Goal: Information Seeking & Learning: Learn about a topic

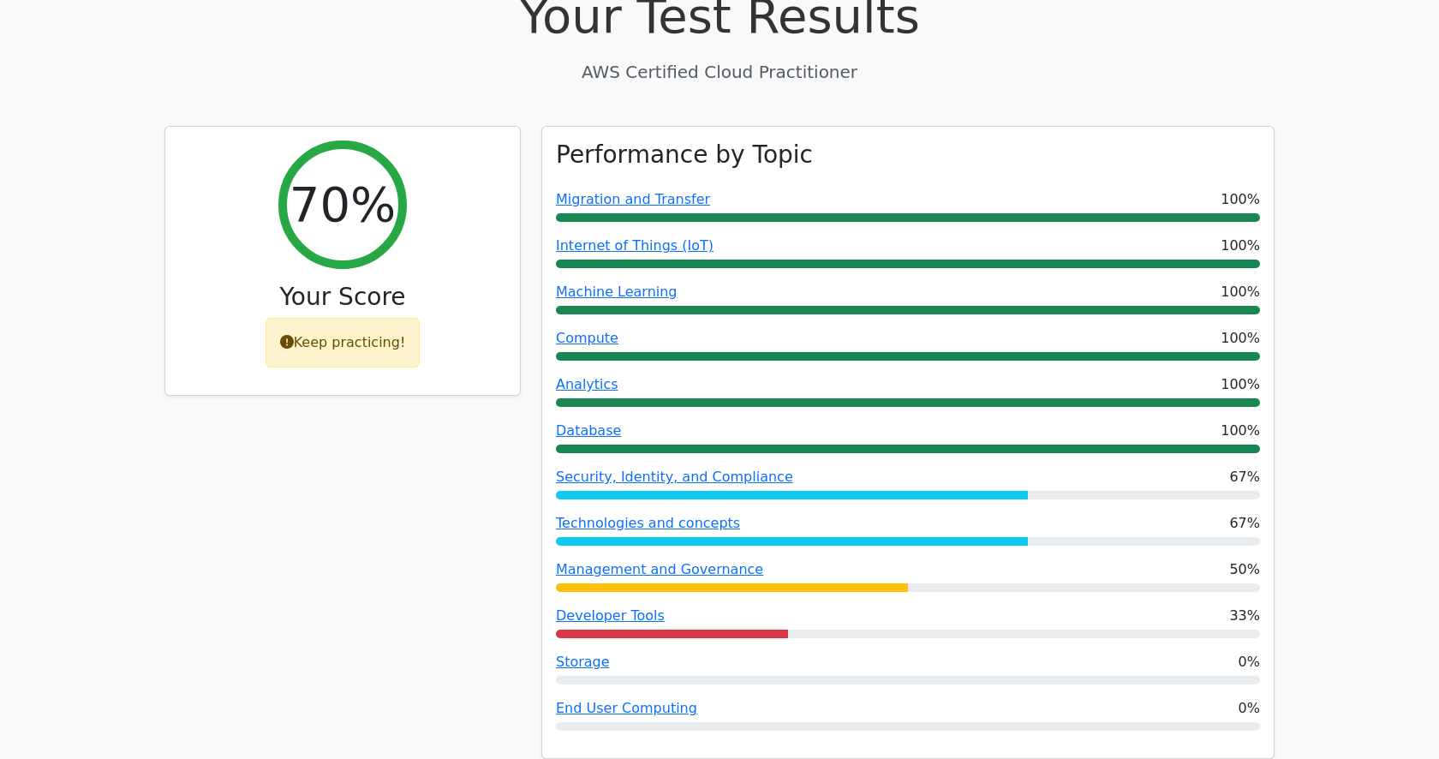
scroll to position [599, 0]
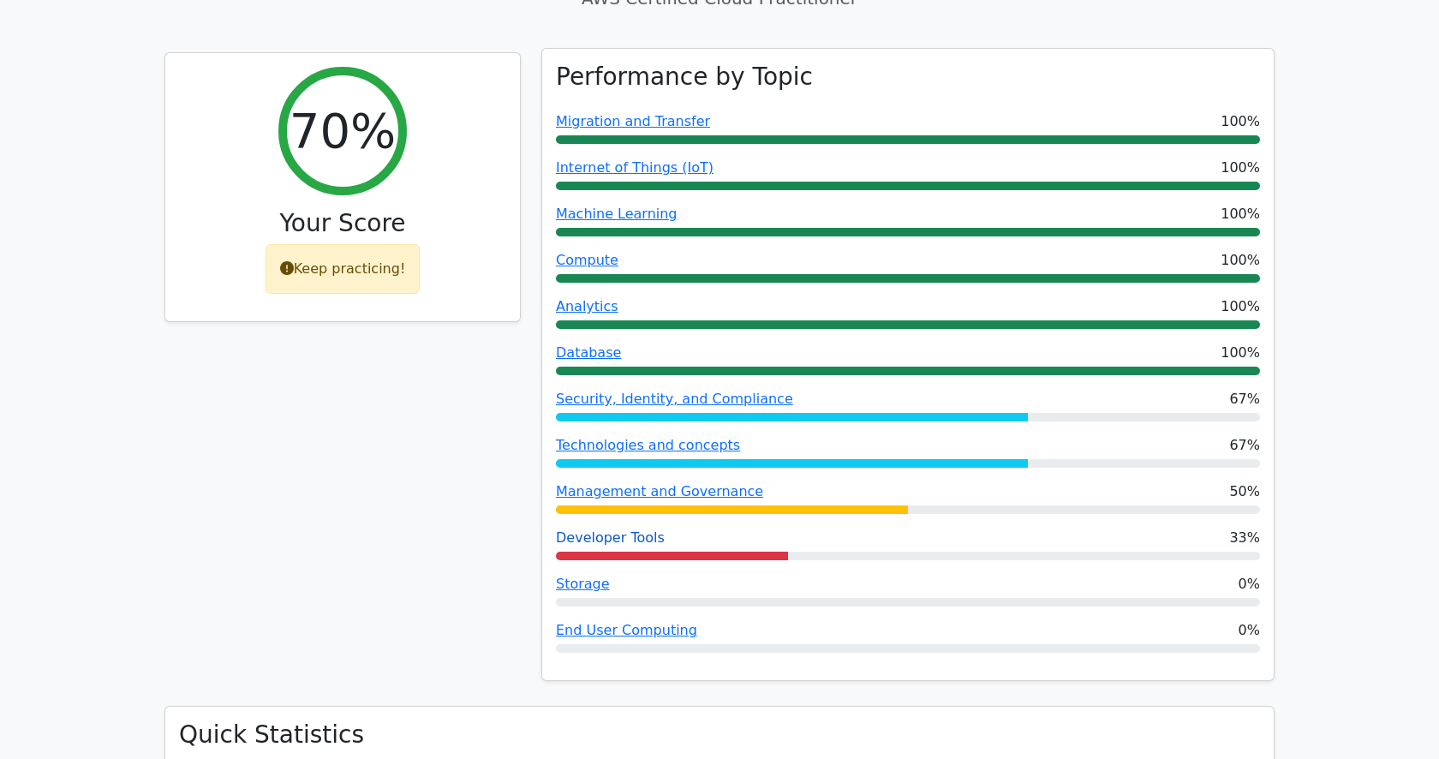
click at [627, 529] on link "Developer Tools" at bounding box center [610, 537] width 109 height 16
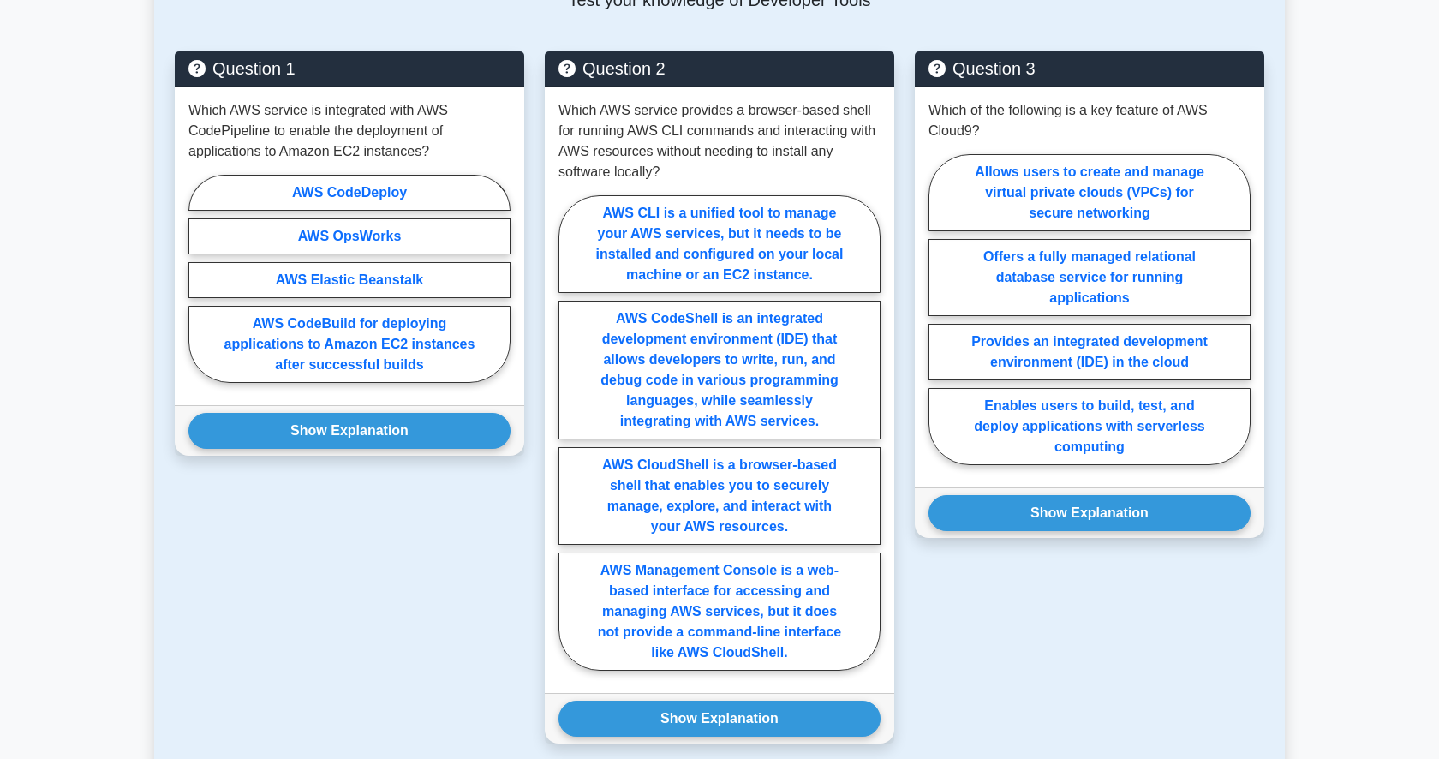
scroll to position [1200, 0]
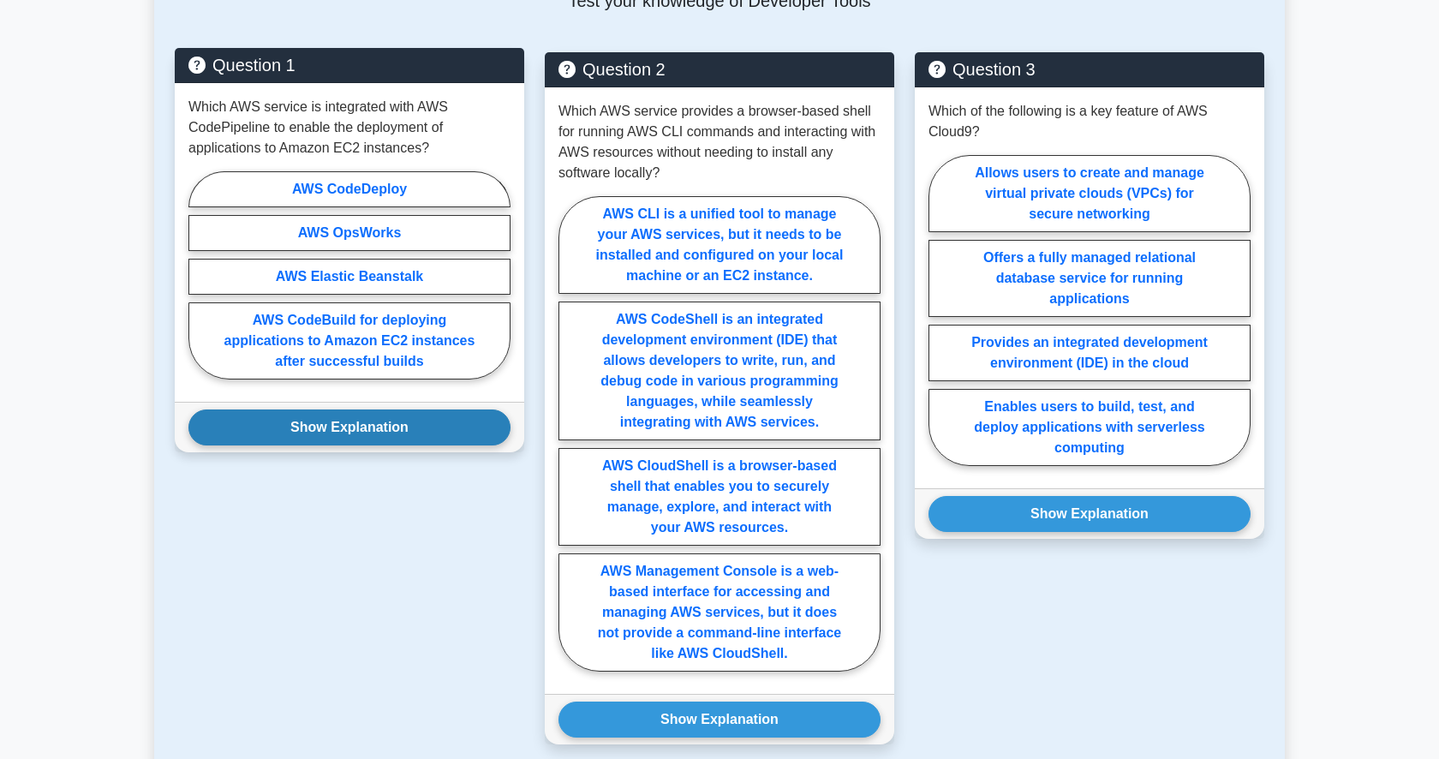
click at [383, 424] on button "Show Explanation" at bounding box center [349, 428] width 322 height 36
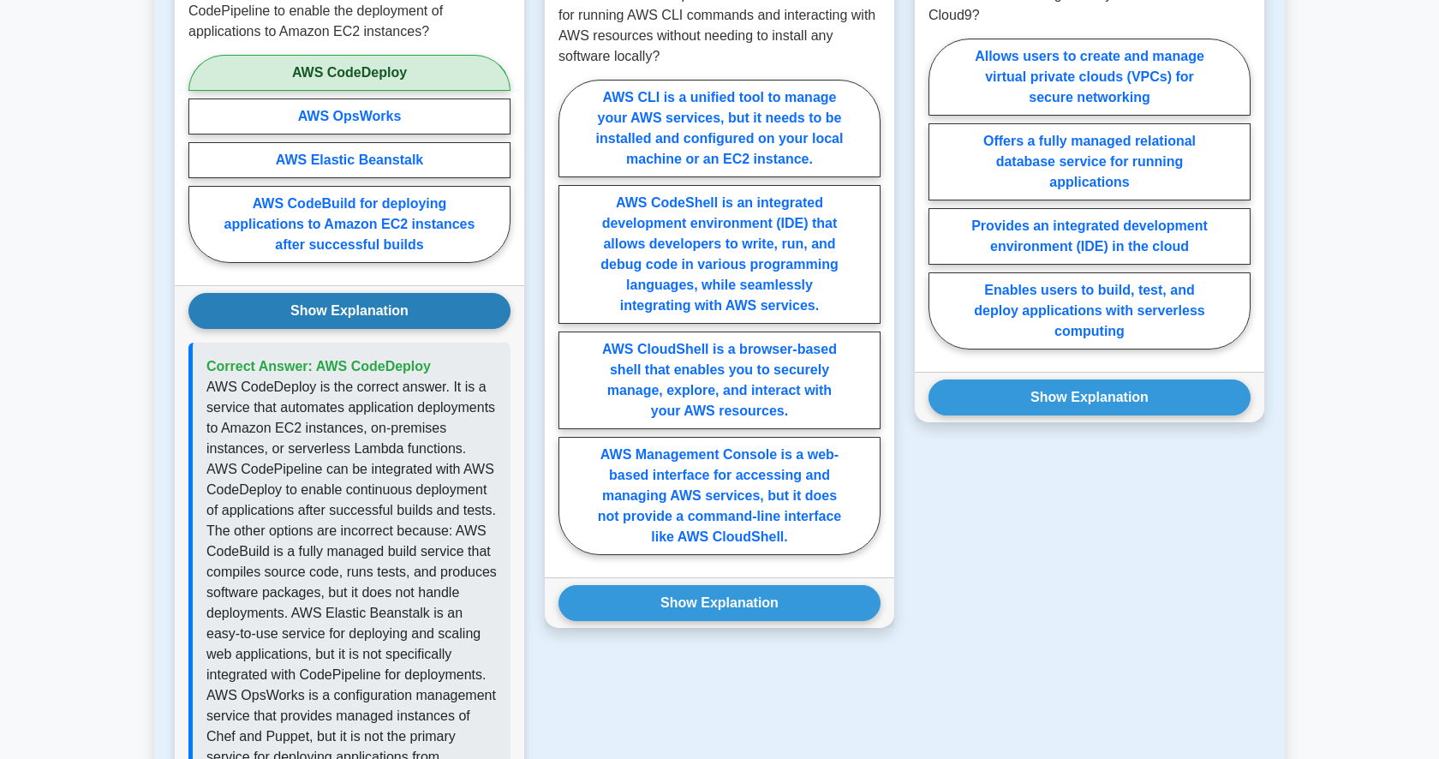
scroll to position [1252, 0]
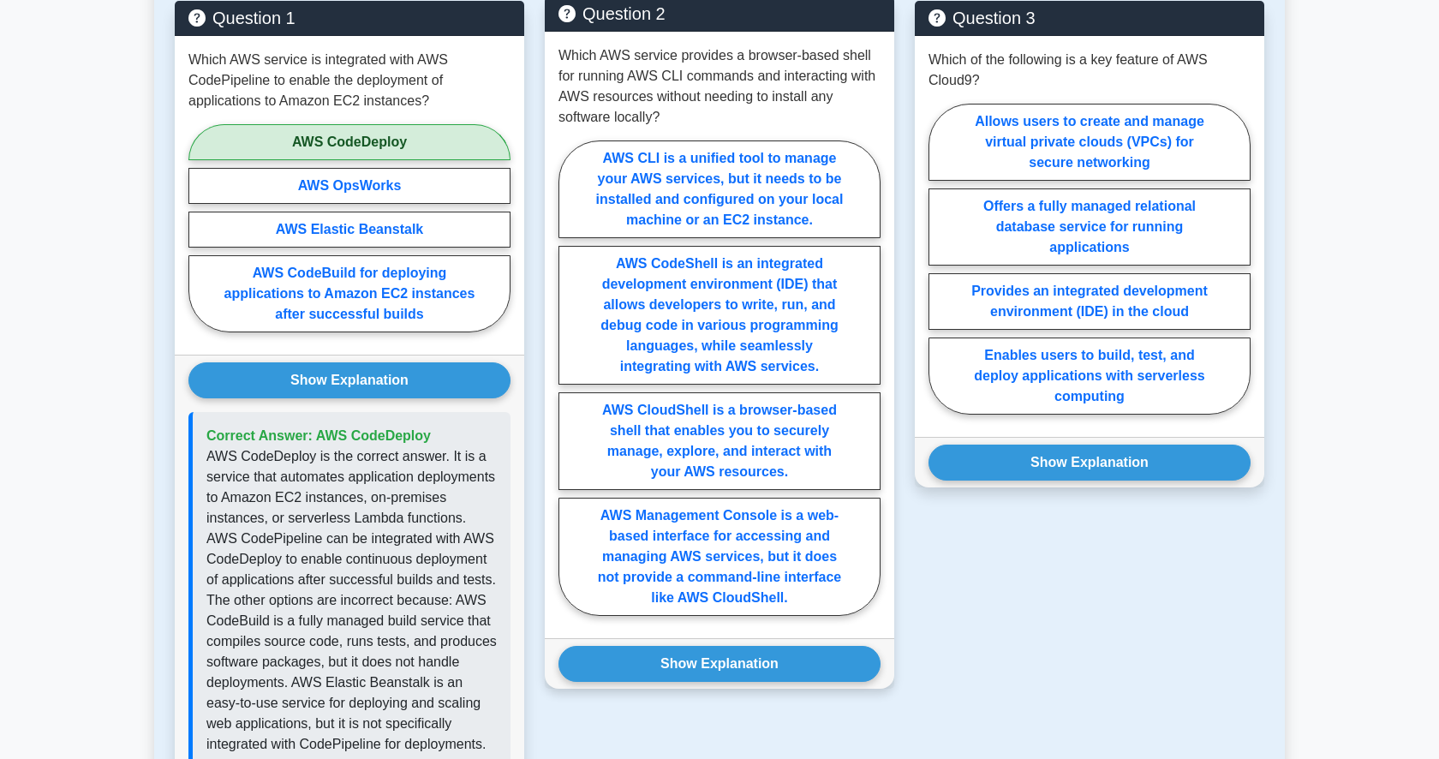
click at [738, 493] on div "AWS CLI is a unified tool to manage your AWS services, but it needs to be insta…" at bounding box center [720, 382] width 322 height 483
click at [738, 441] on label "AWS CloudShell is a browser-based shell that enables you to securely manage, ex…" at bounding box center [720, 441] width 322 height 98
click at [570, 389] on input "AWS CloudShell is a browser-based shell that enables you to securely manage, ex…" at bounding box center [564, 383] width 11 height 11
radio input "true"
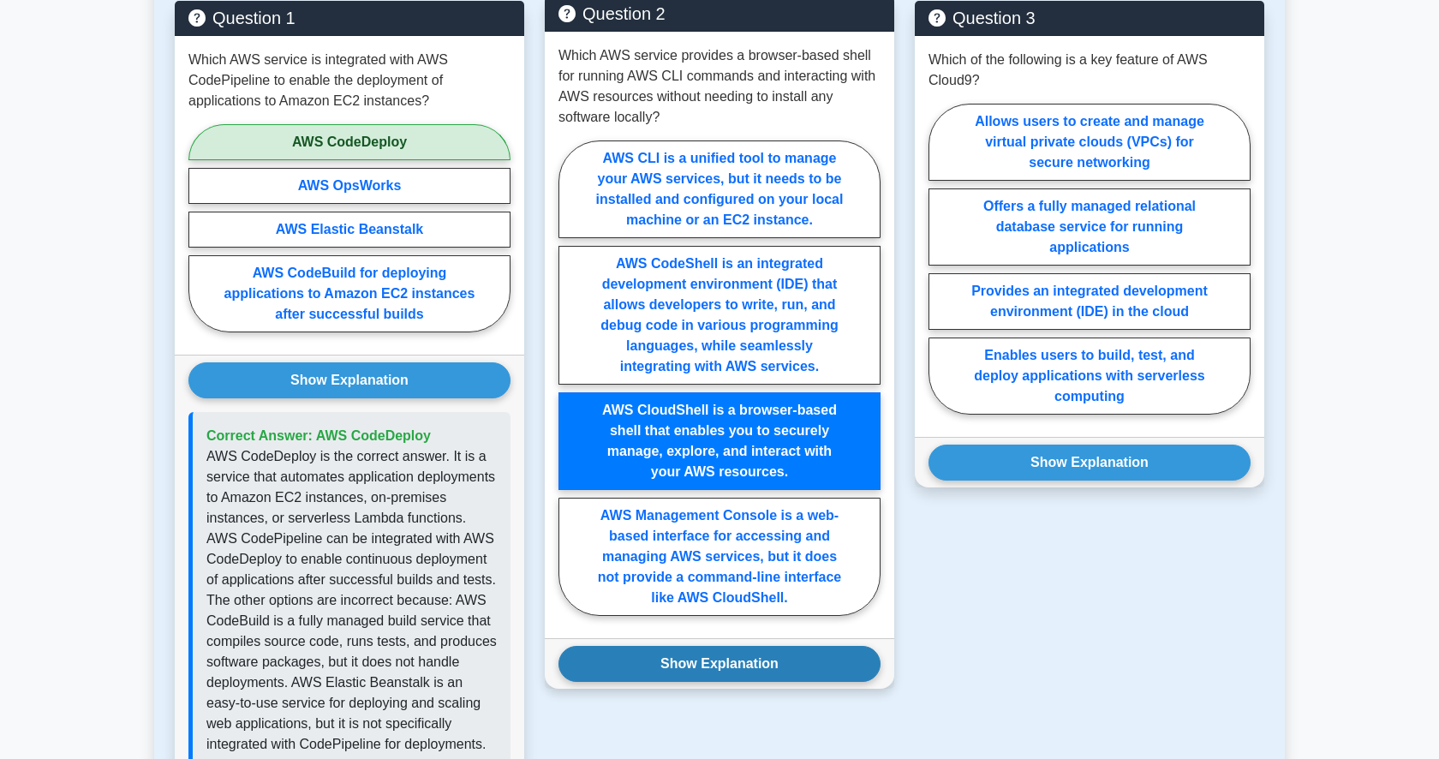
click at [724, 672] on button "Show Explanation" at bounding box center [720, 664] width 322 height 36
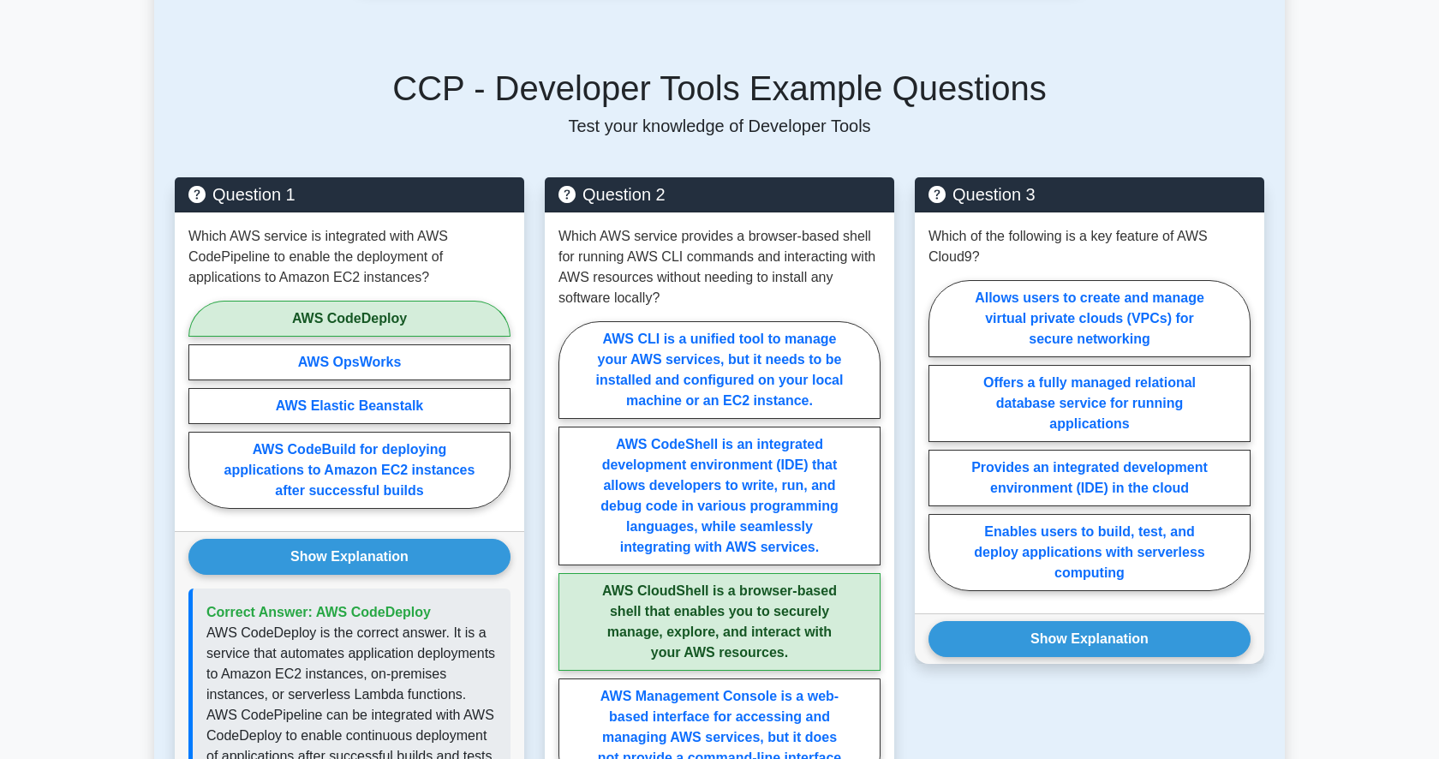
scroll to position [1151, 0]
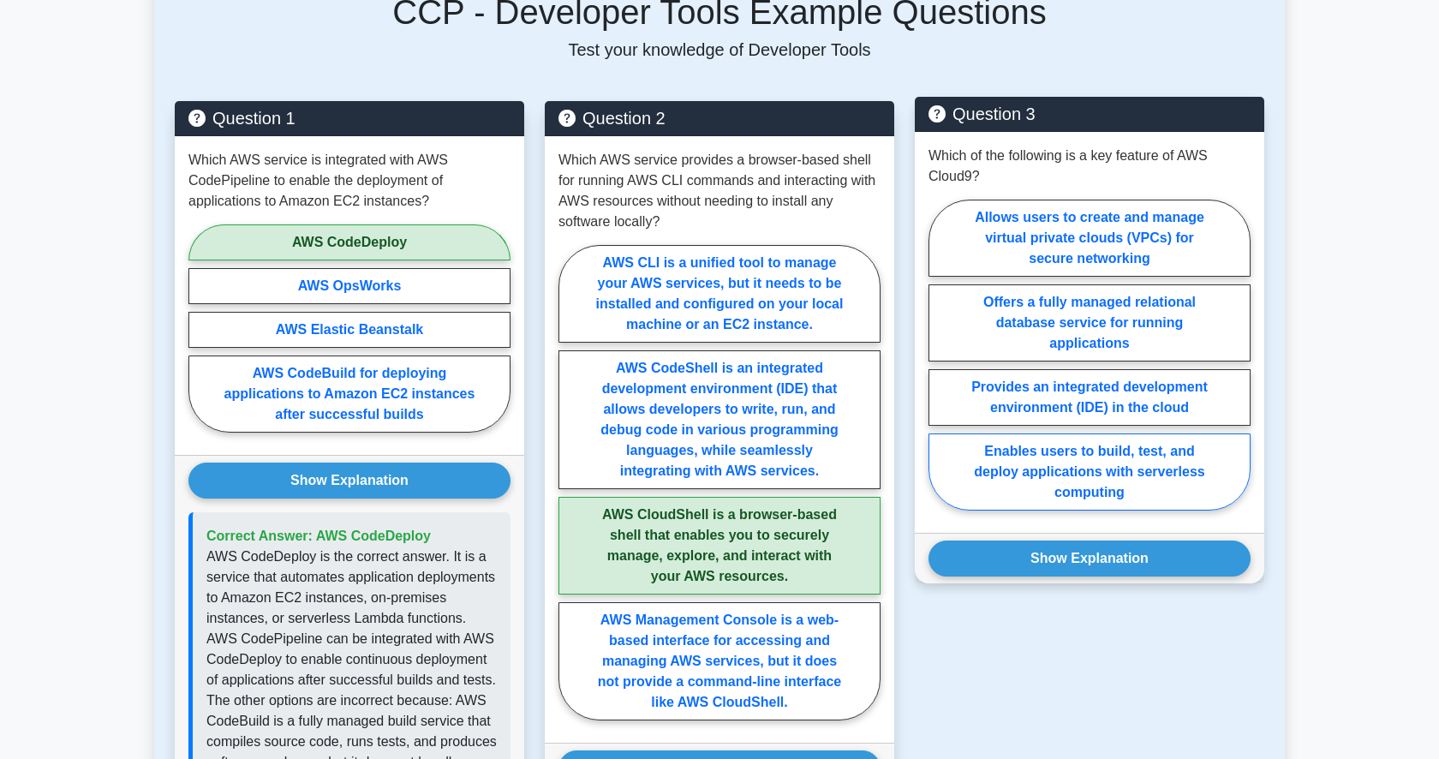
click at [1114, 481] on label "Enables users to build, test, and deploy applications with serverless computing" at bounding box center [1090, 471] width 322 height 77
click at [940, 366] on input "Enables users to build, test, and deploy applications with serverless computing" at bounding box center [934, 360] width 11 height 11
radio input "true"
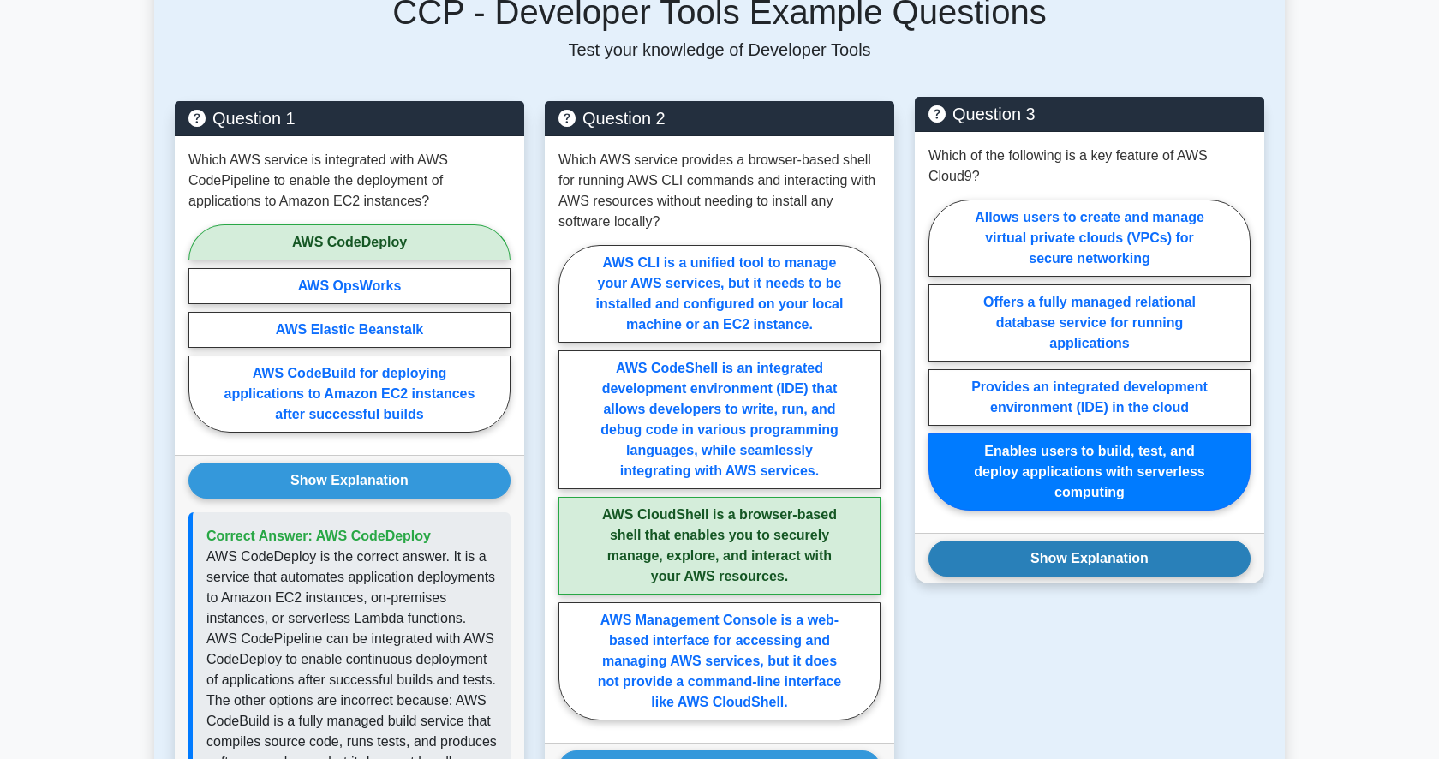
click at [1086, 569] on button "Show Explanation" at bounding box center [1090, 559] width 322 height 36
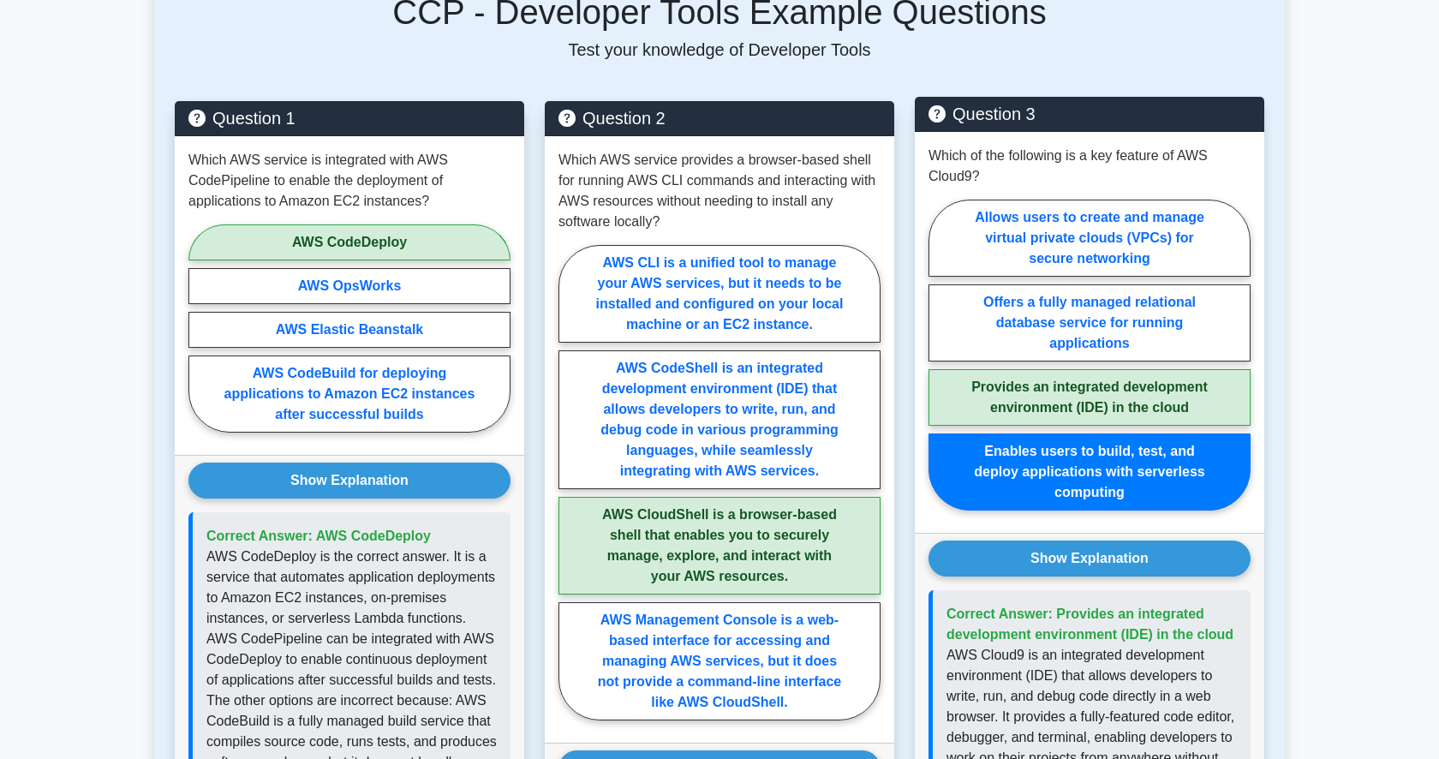
click at [1039, 370] on label "Provides an integrated development environment (IDE) in the cloud" at bounding box center [1090, 397] width 322 height 57
click at [940, 366] on input "Provides an integrated development environment (IDE) in the cloud" at bounding box center [934, 360] width 11 height 11
radio input "true"
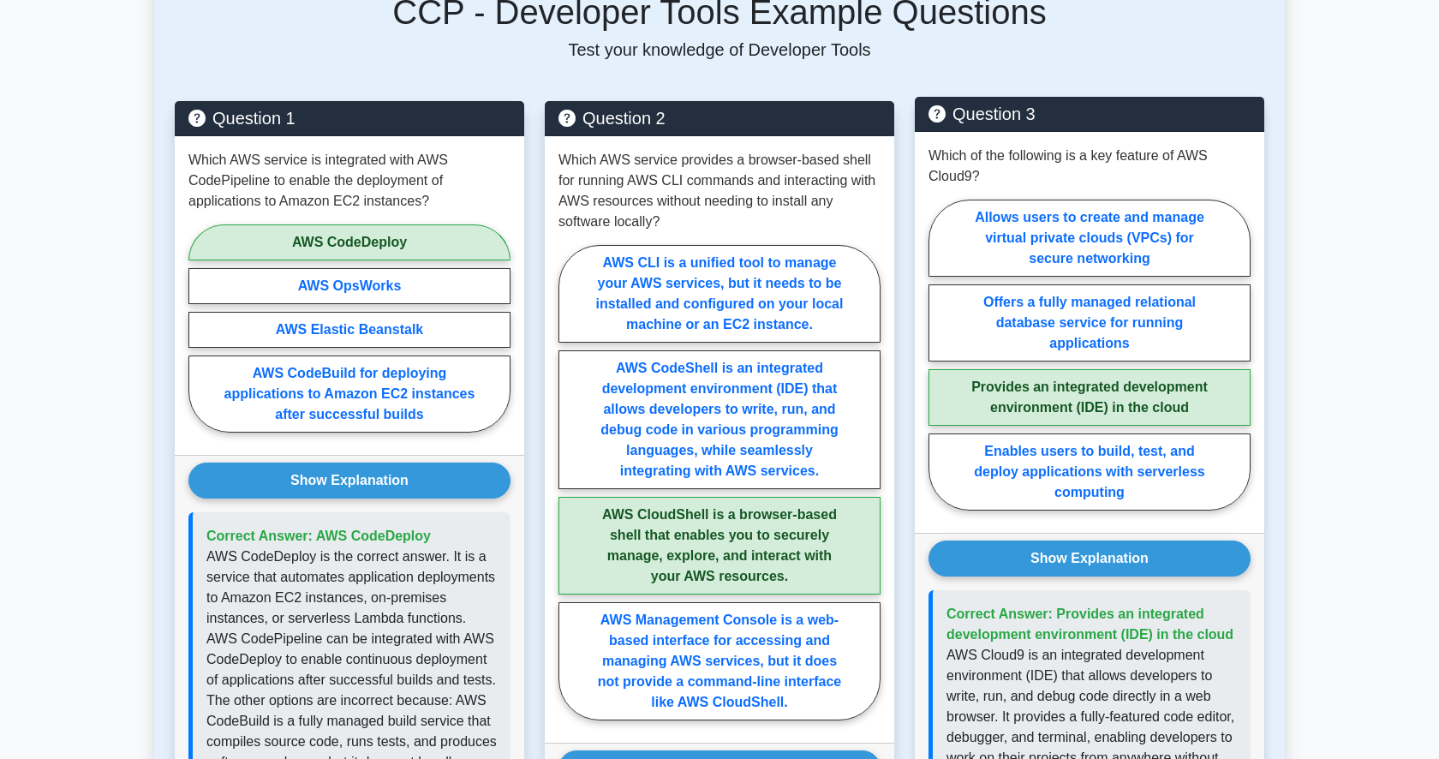
click at [1037, 382] on label "Provides an integrated development environment (IDE) in the cloud" at bounding box center [1090, 397] width 322 height 57
click at [940, 366] on input "Provides an integrated development environment (IDE) in the cloud" at bounding box center [934, 360] width 11 height 11
click at [1043, 575] on button "Show Explanation" at bounding box center [1090, 559] width 322 height 36
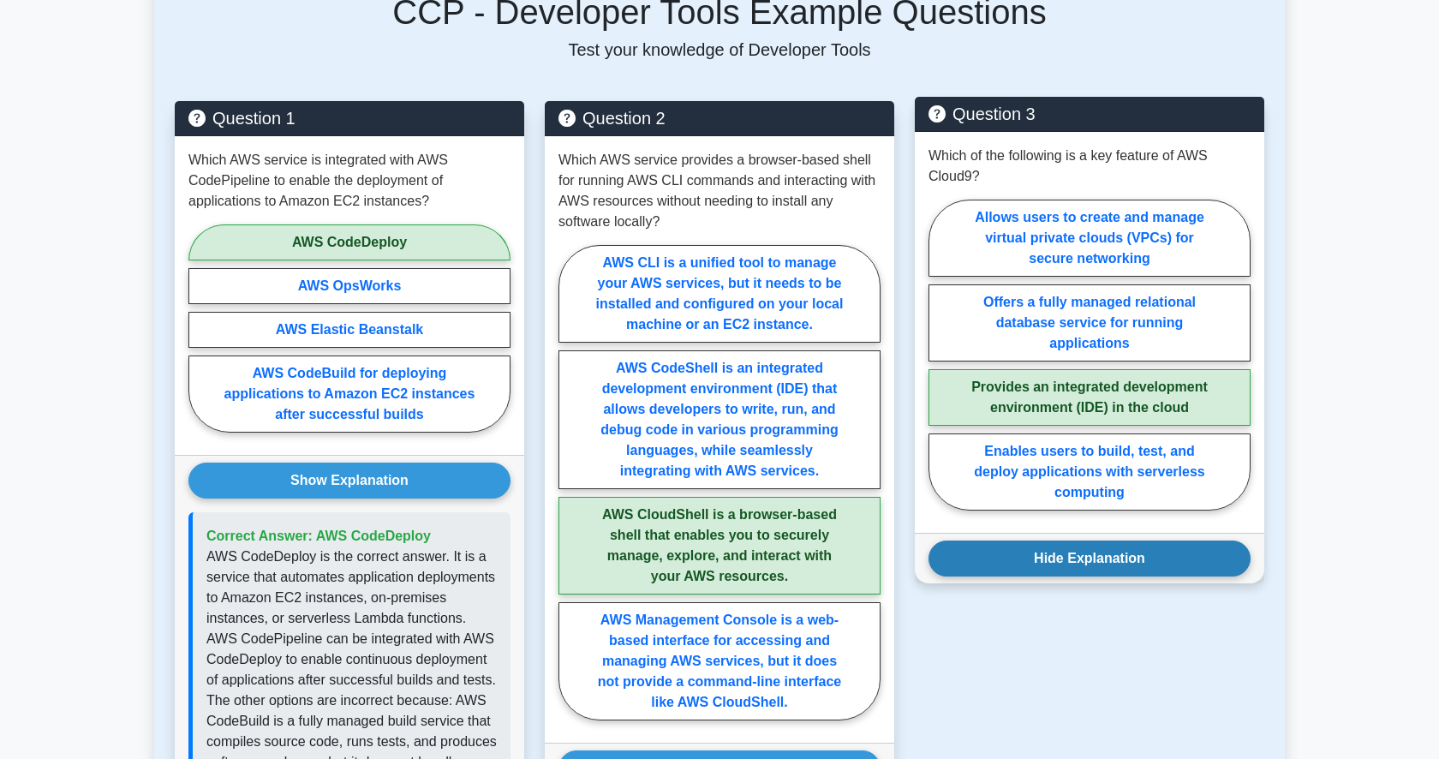
click at [1091, 559] on button "Hide Explanation" at bounding box center [1090, 559] width 322 height 36
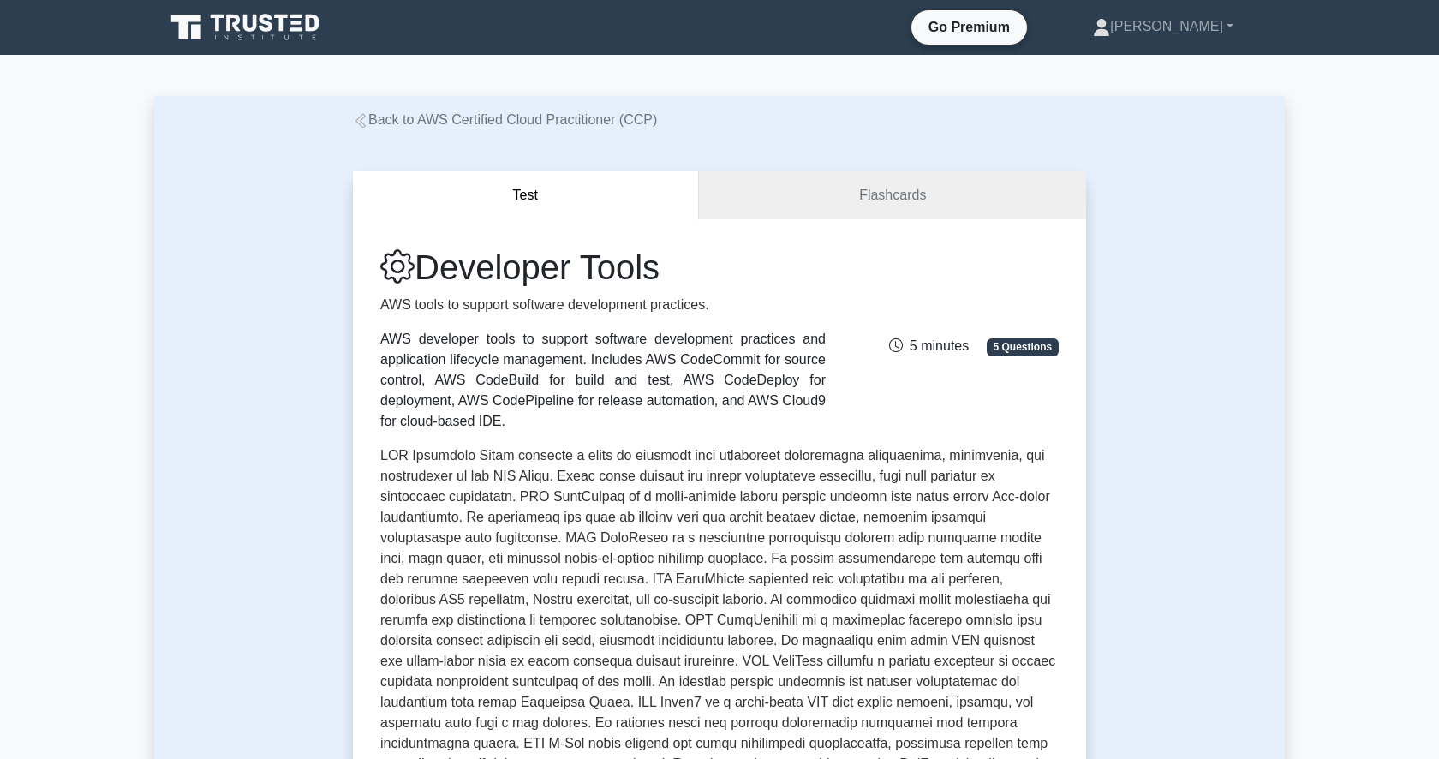
scroll to position [5, 0]
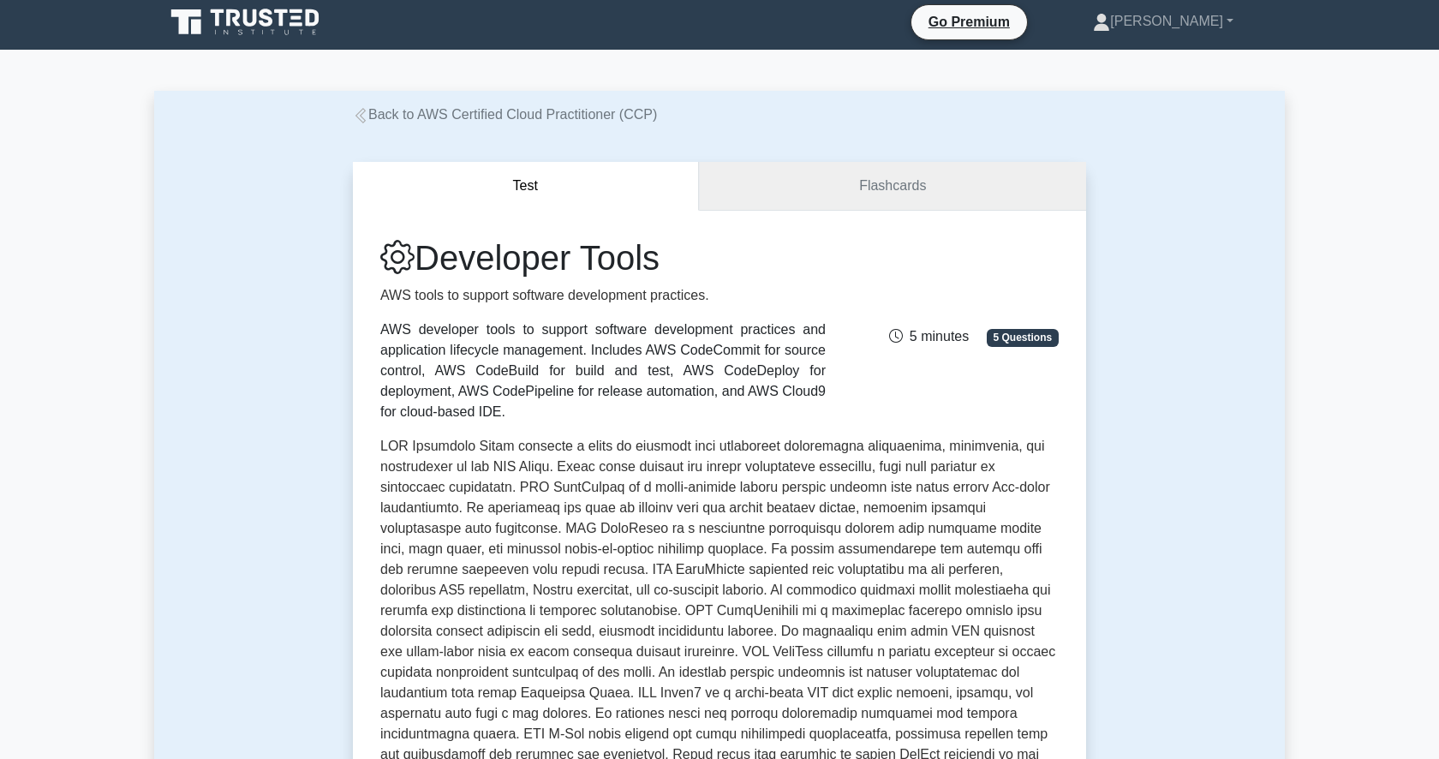
click at [897, 167] on link "Flashcards" at bounding box center [892, 186] width 387 height 49
click at [894, 180] on link "Flashcards" at bounding box center [892, 186] width 387 height 49
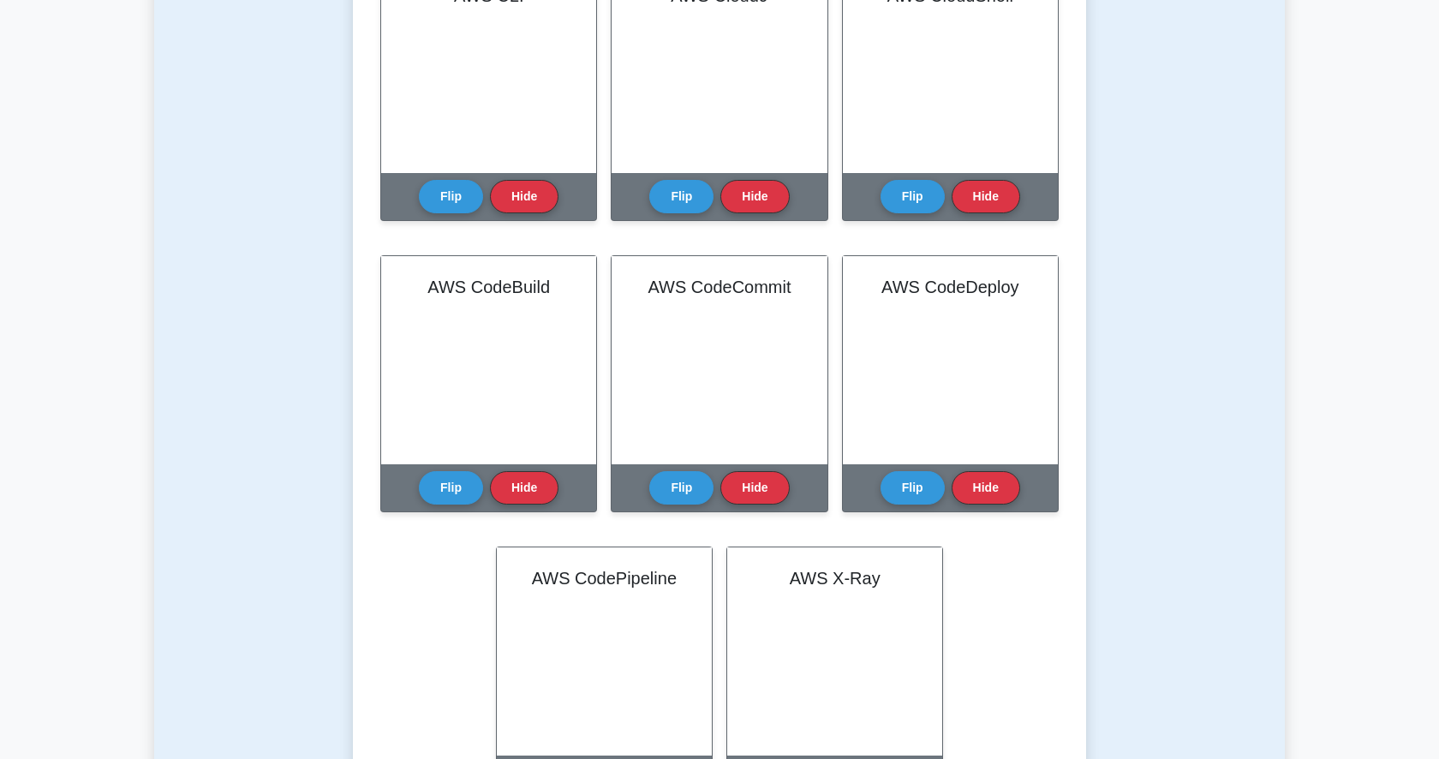
scroll to position [487, 0]
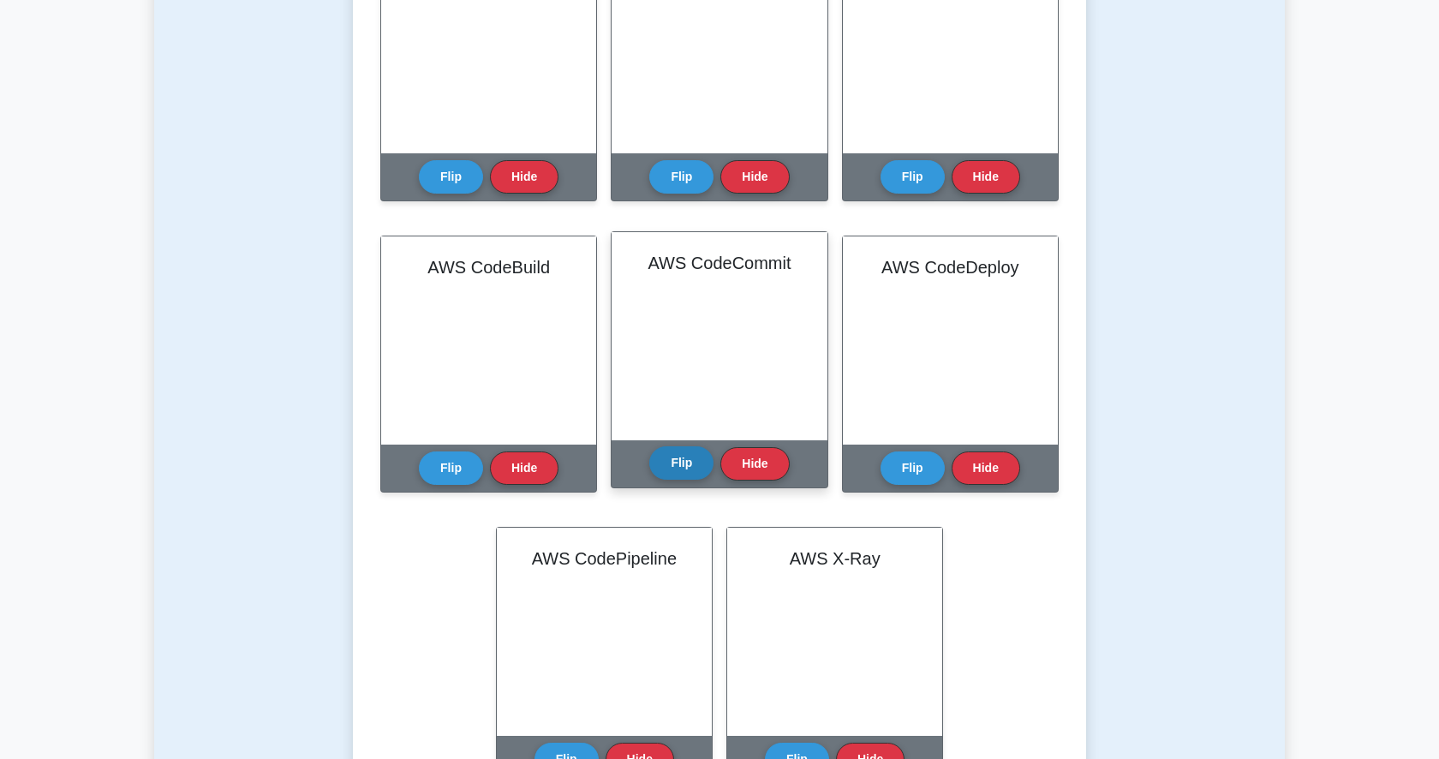
click at [697, 446] on button "Flip" at bounding box center [681, 462] width 64 height 33
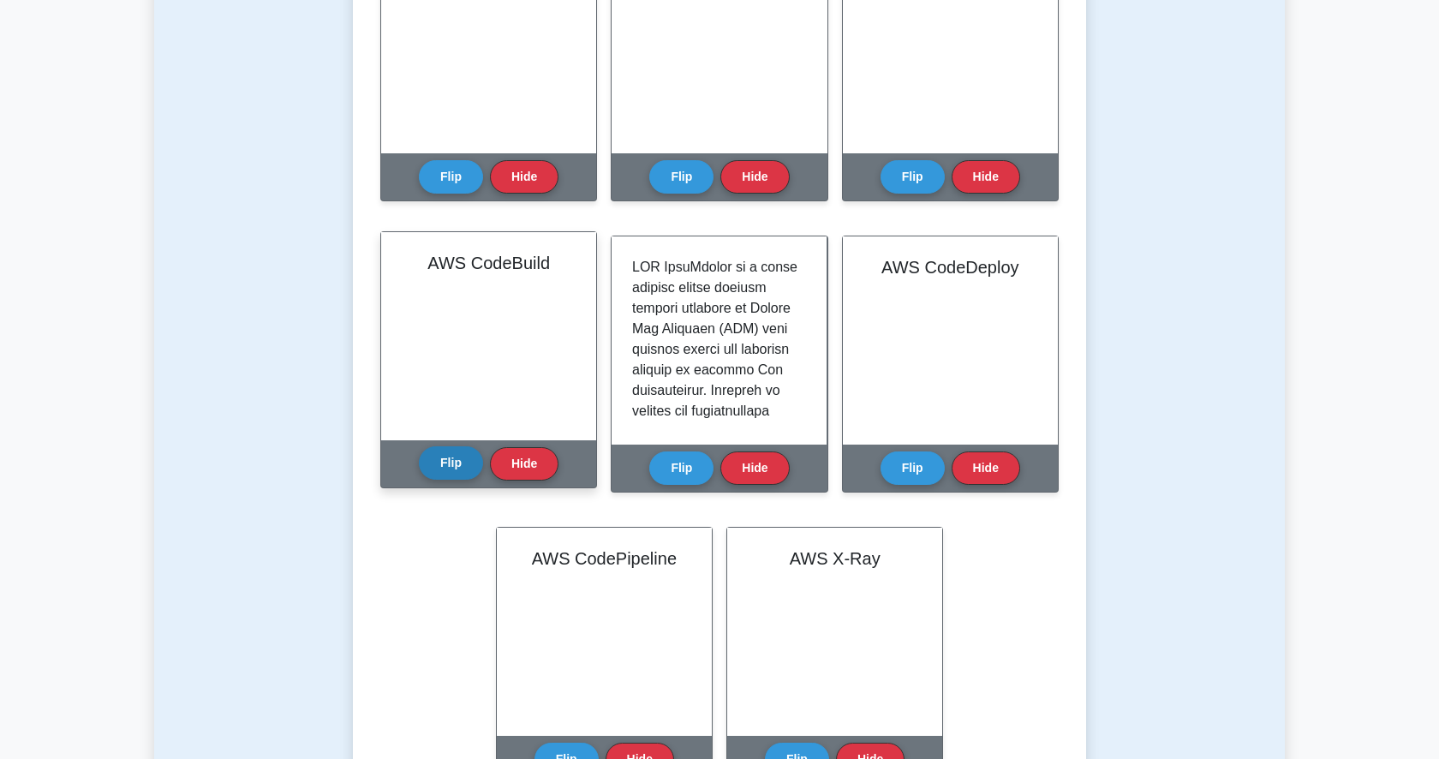
click at [452, 446] on button "Flip" at bounding box center [451, 462] width 64 height 33
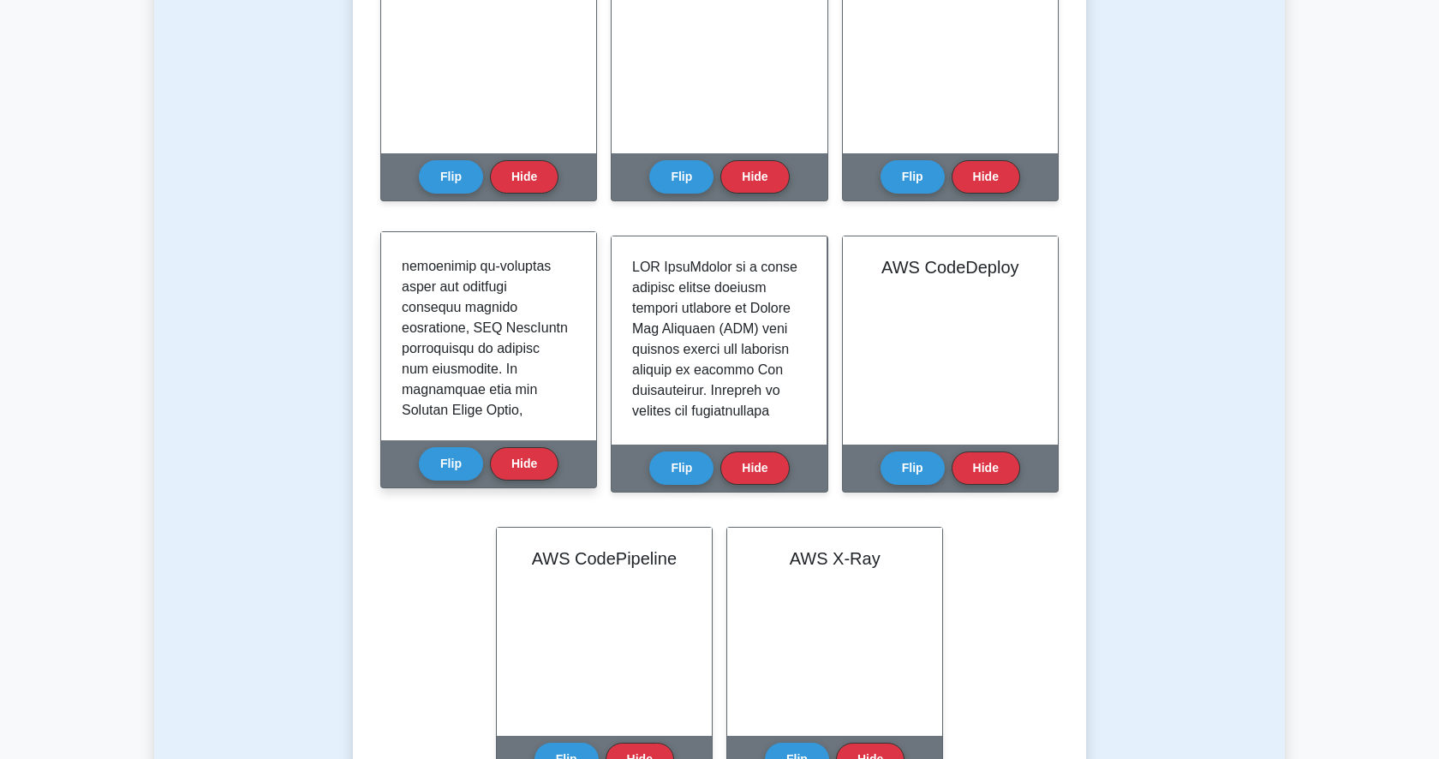
scroll to position [337, 0]
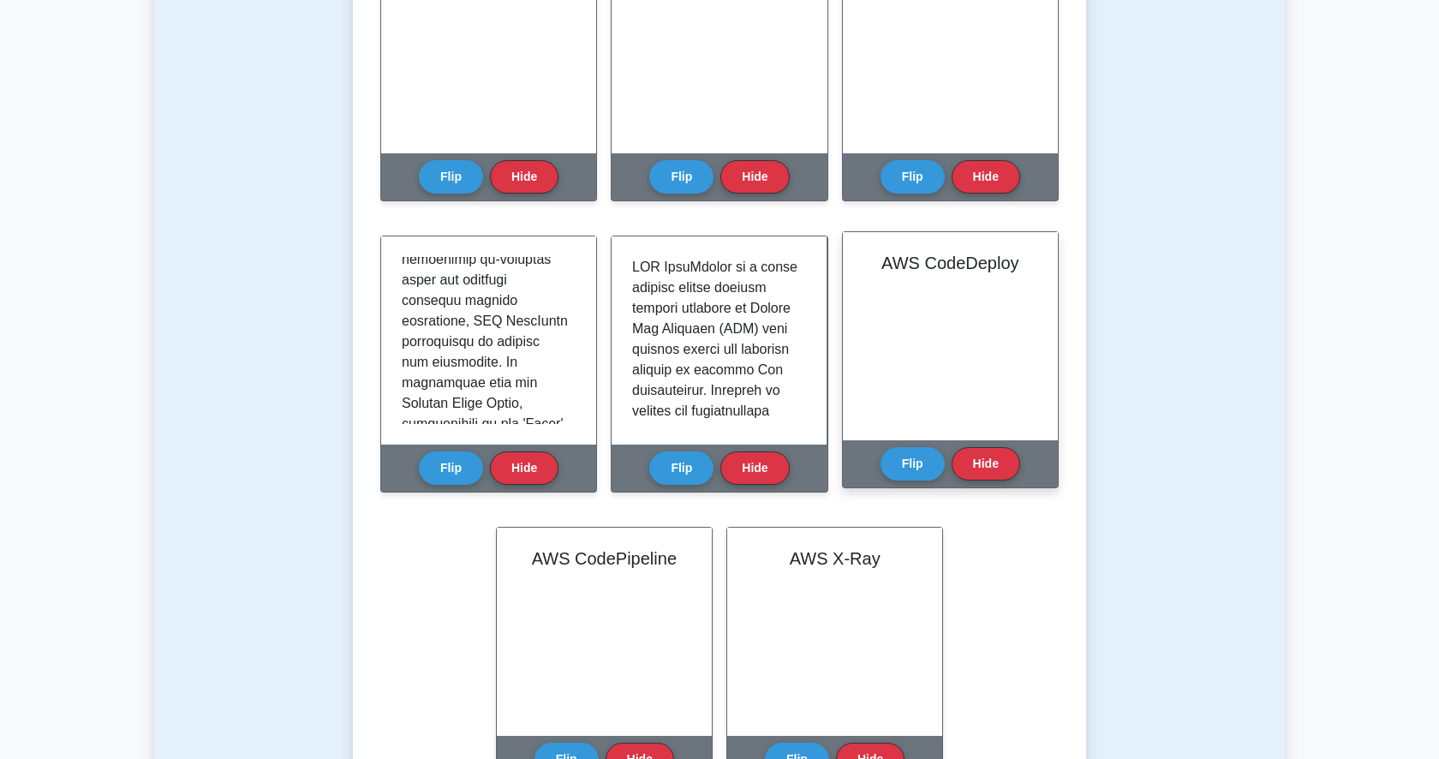
click at [987, 306] on div "AWS CodeDeploy" at bounding box center [950, 336] width 215 height 208
click at [903, 446] on button "Flip" at bounding box center [913, 462] width 64 height 33
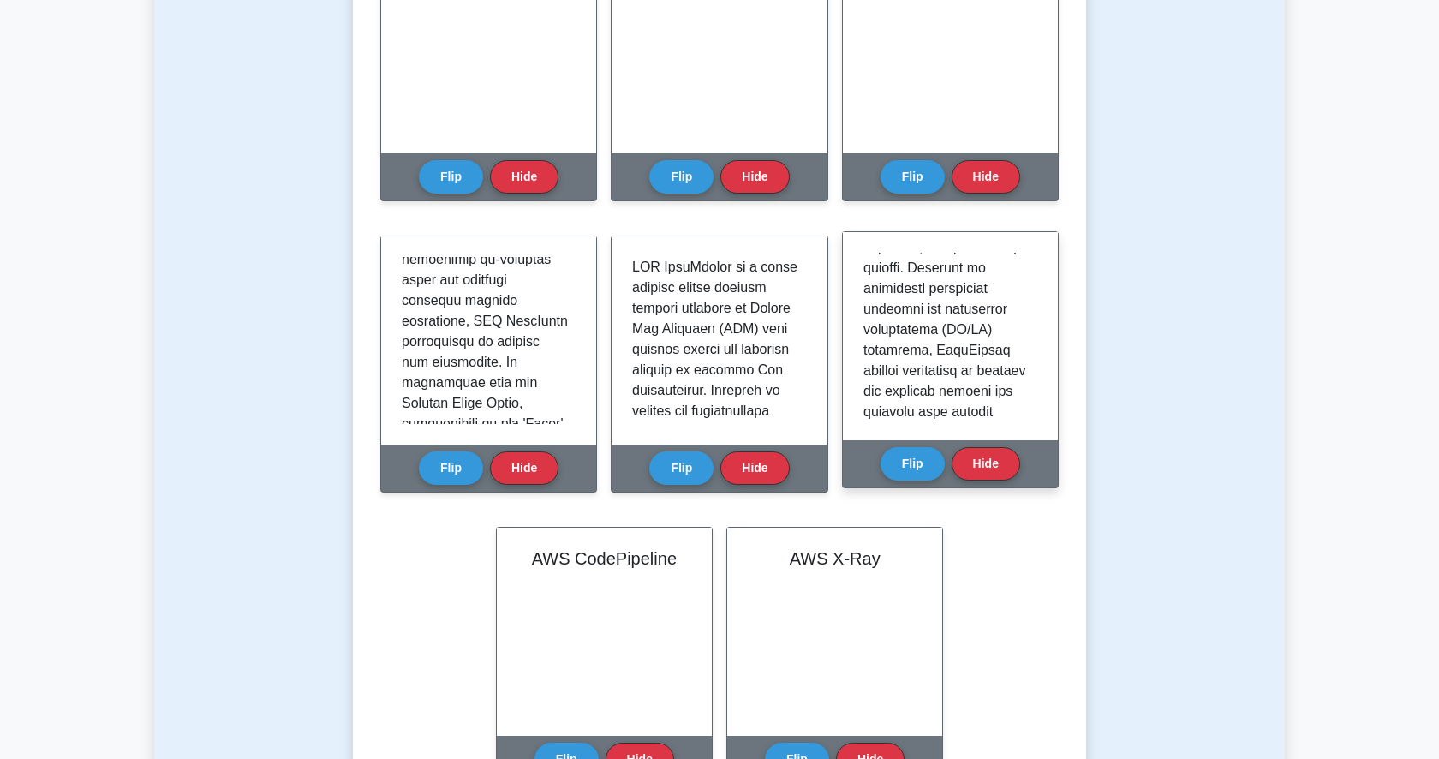
scroll to position [247, 0]
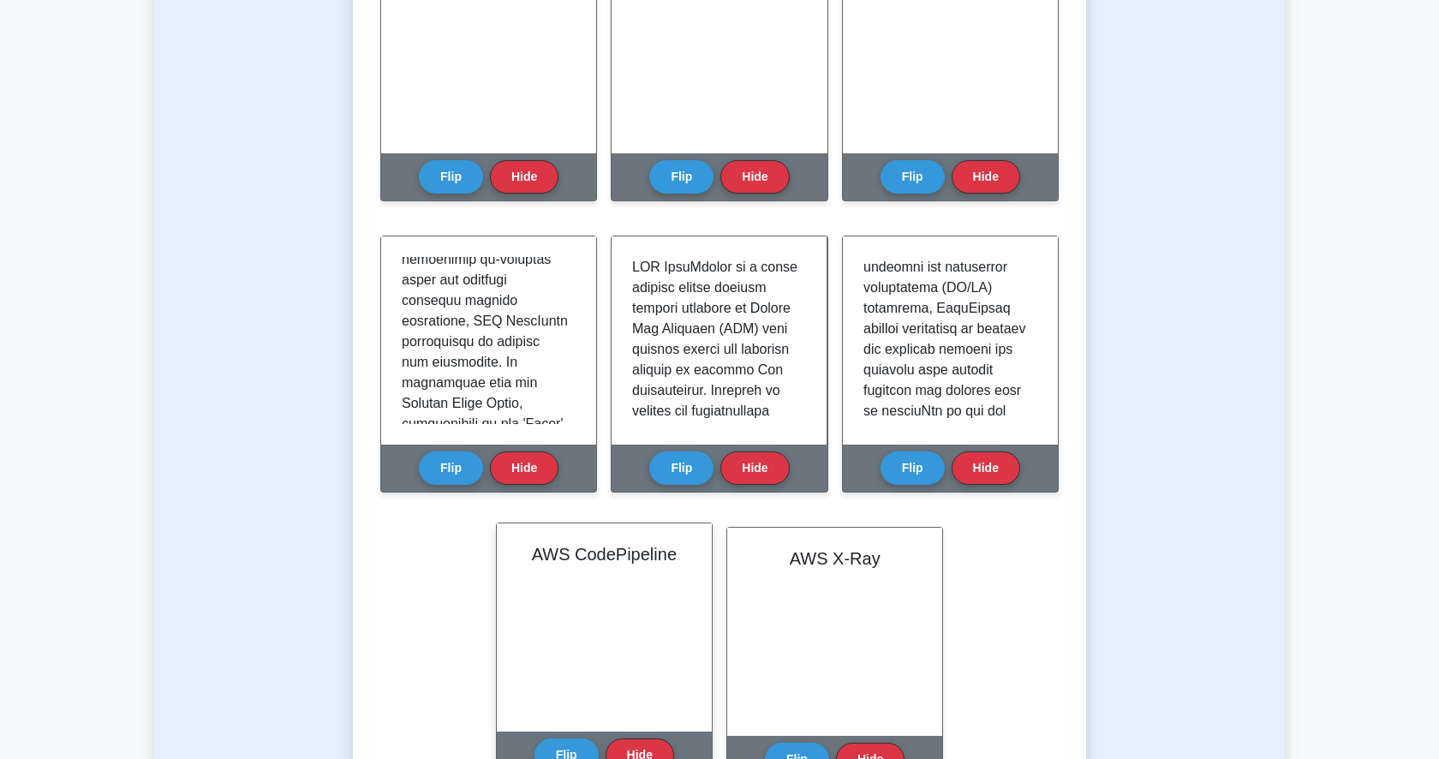
click at [595, 633] on div "AWS CodePipeline" at bounding box center [604, 627] width 215 height 208
click at [557, 738] on button "Flip" at bounding box center [567, 754] width 64 height 33
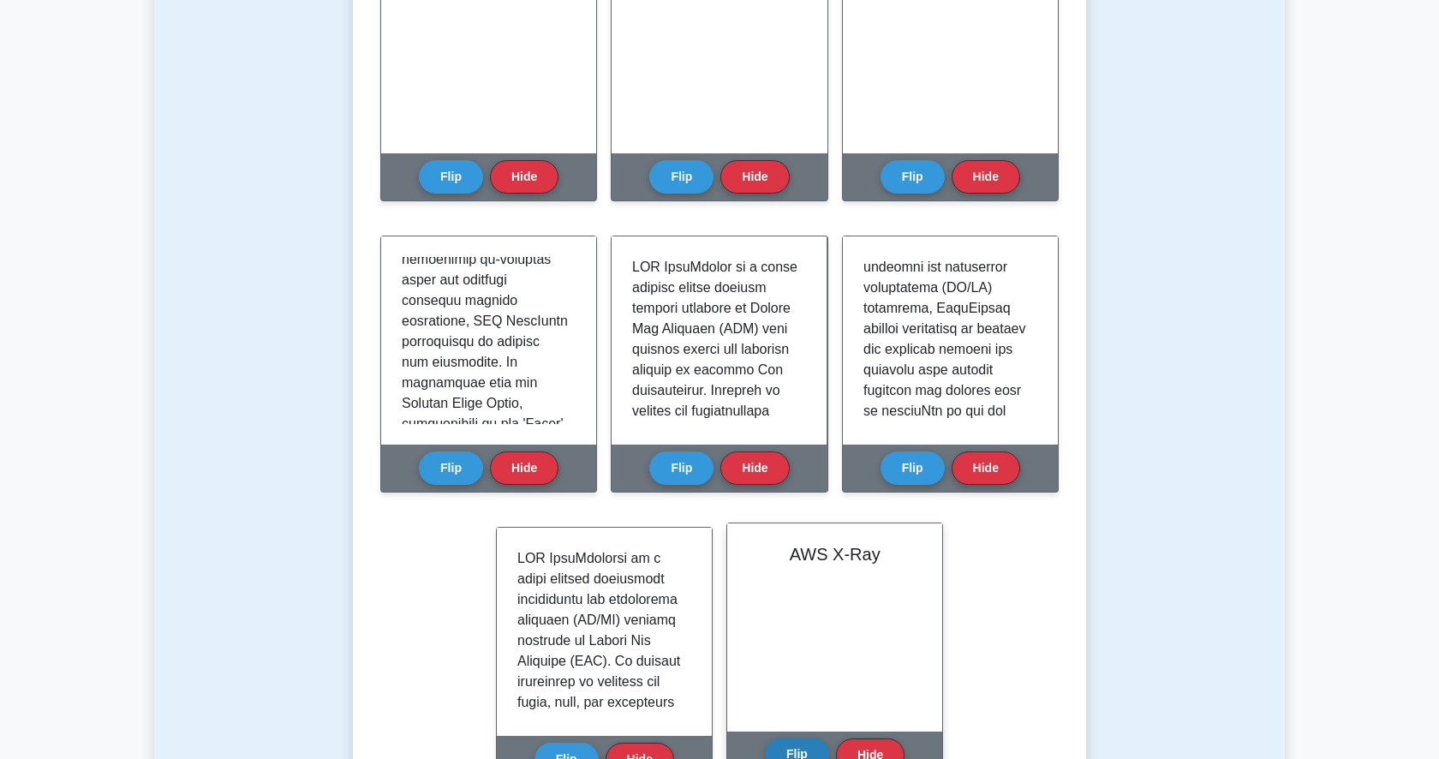
click at [798, 738] on button "Flip" at bounding box center [797, 754] width 64 height 33
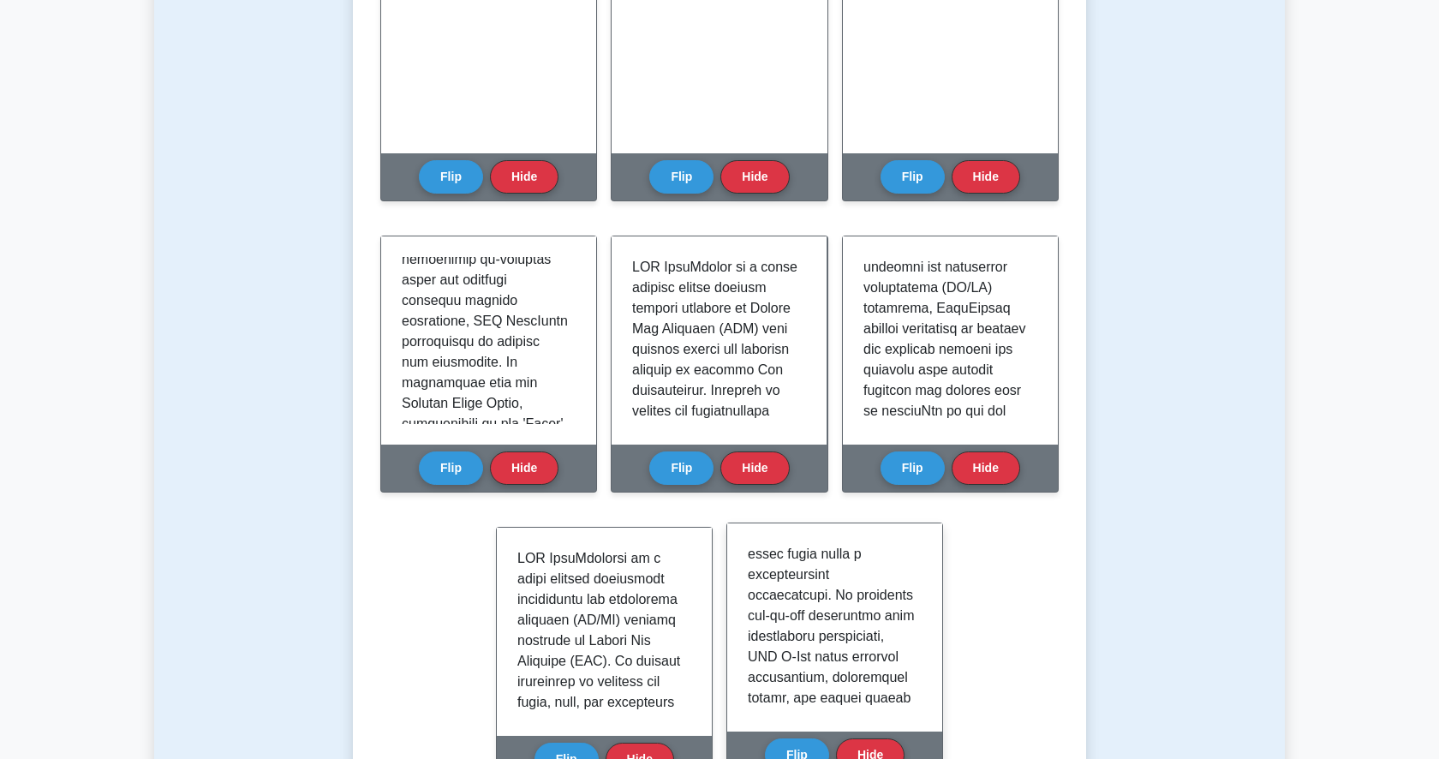
scroll to position [146, 0]
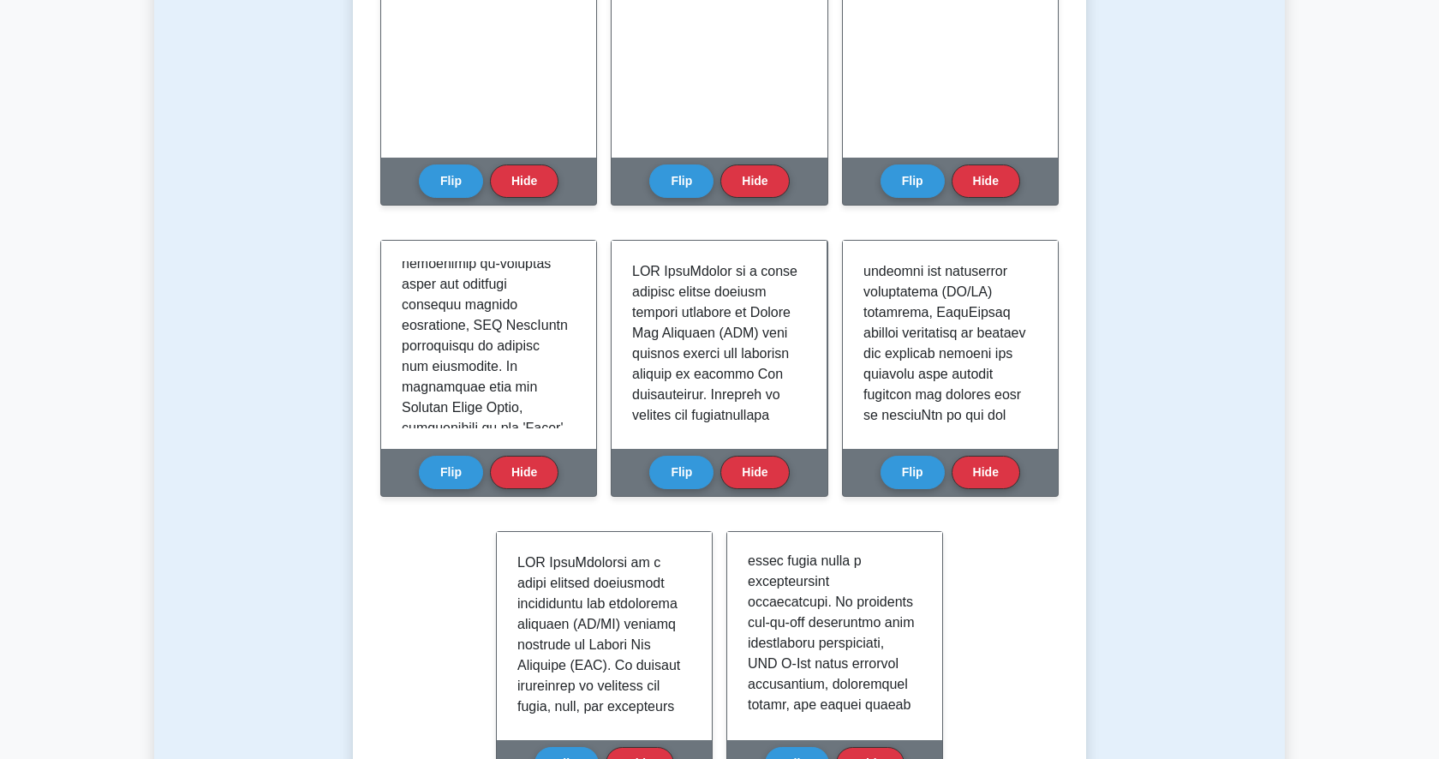
click at [1139, 571] on div "Test Flashcards Learn Developer Tools (CCP) with Interactive Flashcards Master …" at bounding box center [719, 267] width 1131 height 1248
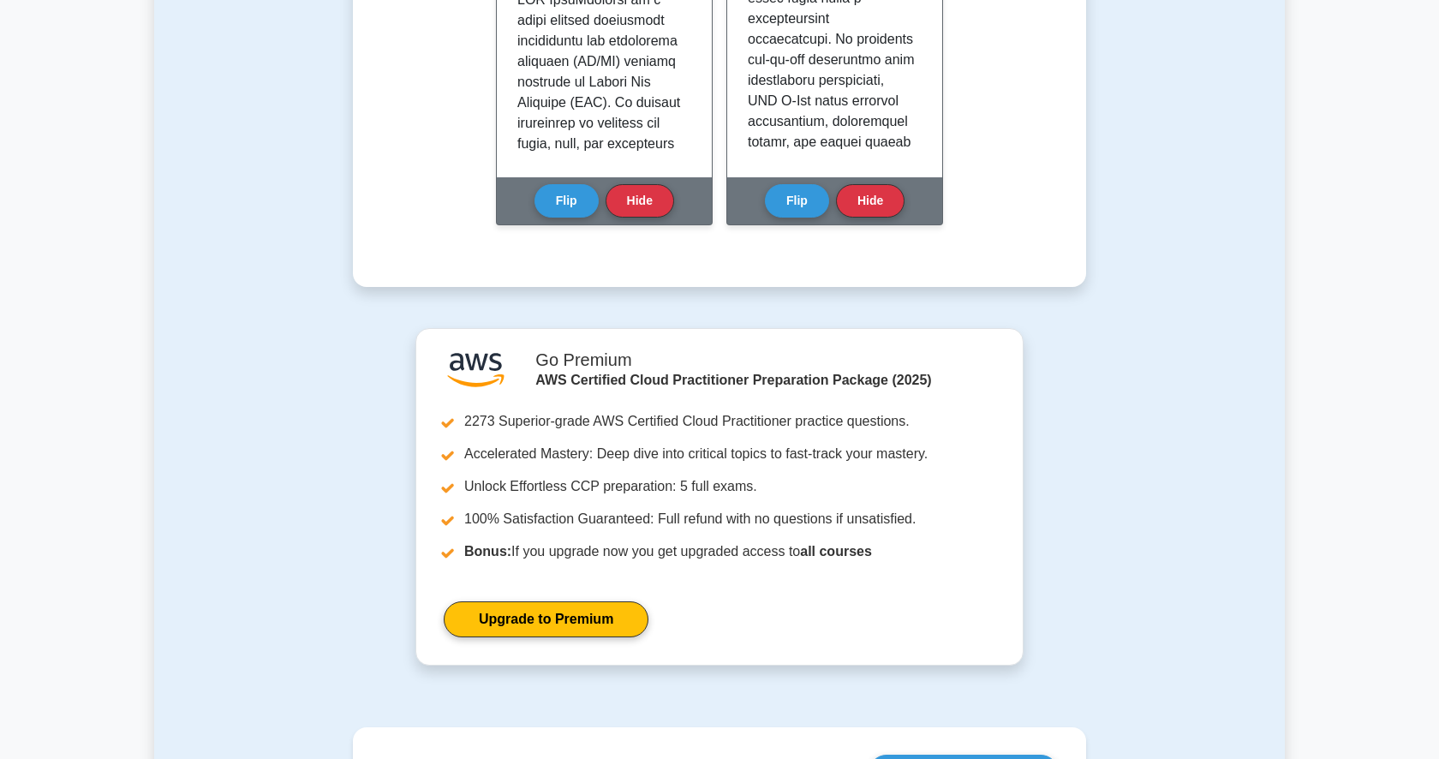
scroll to position [820, 0]
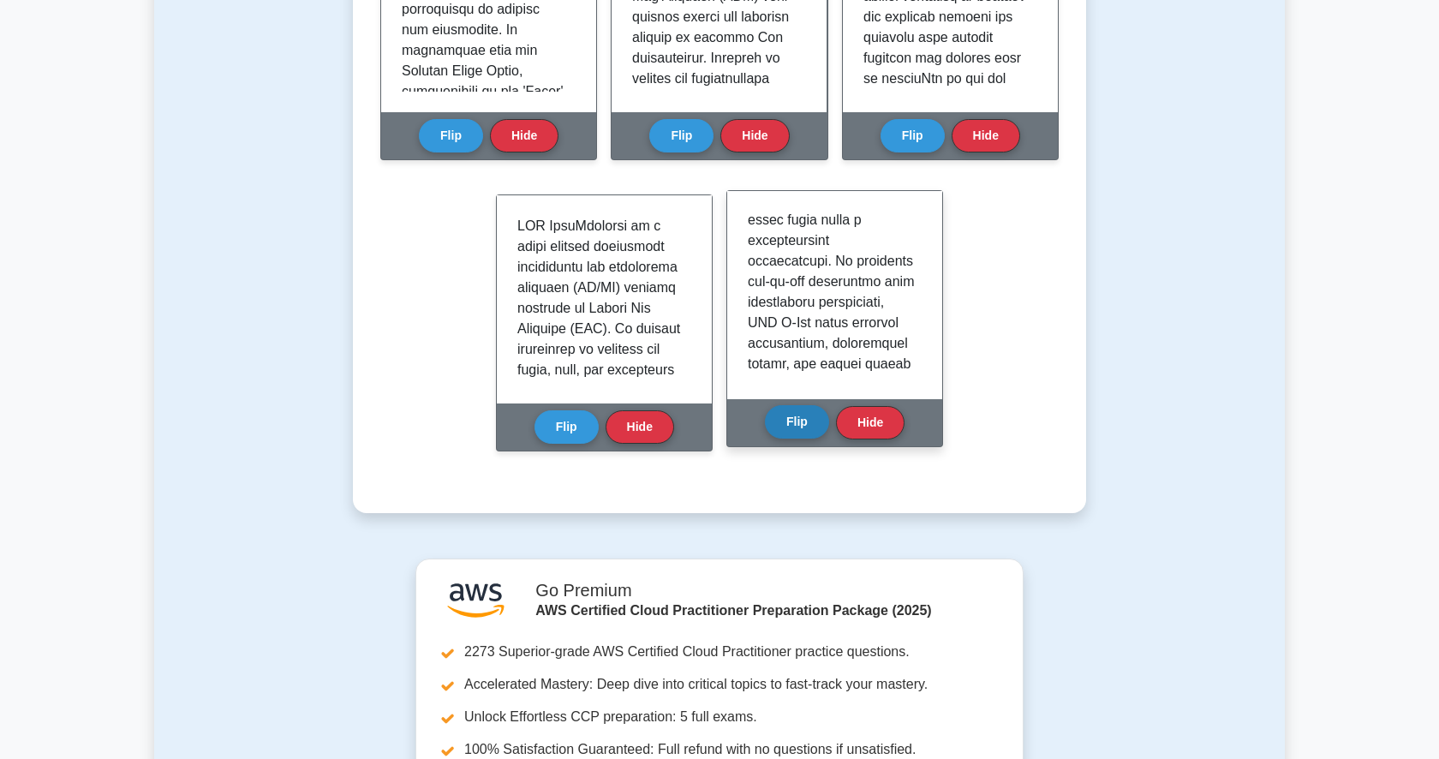
click at [809, 405] on button "Flip" at bounding box center [797, 421] width 64 height 33
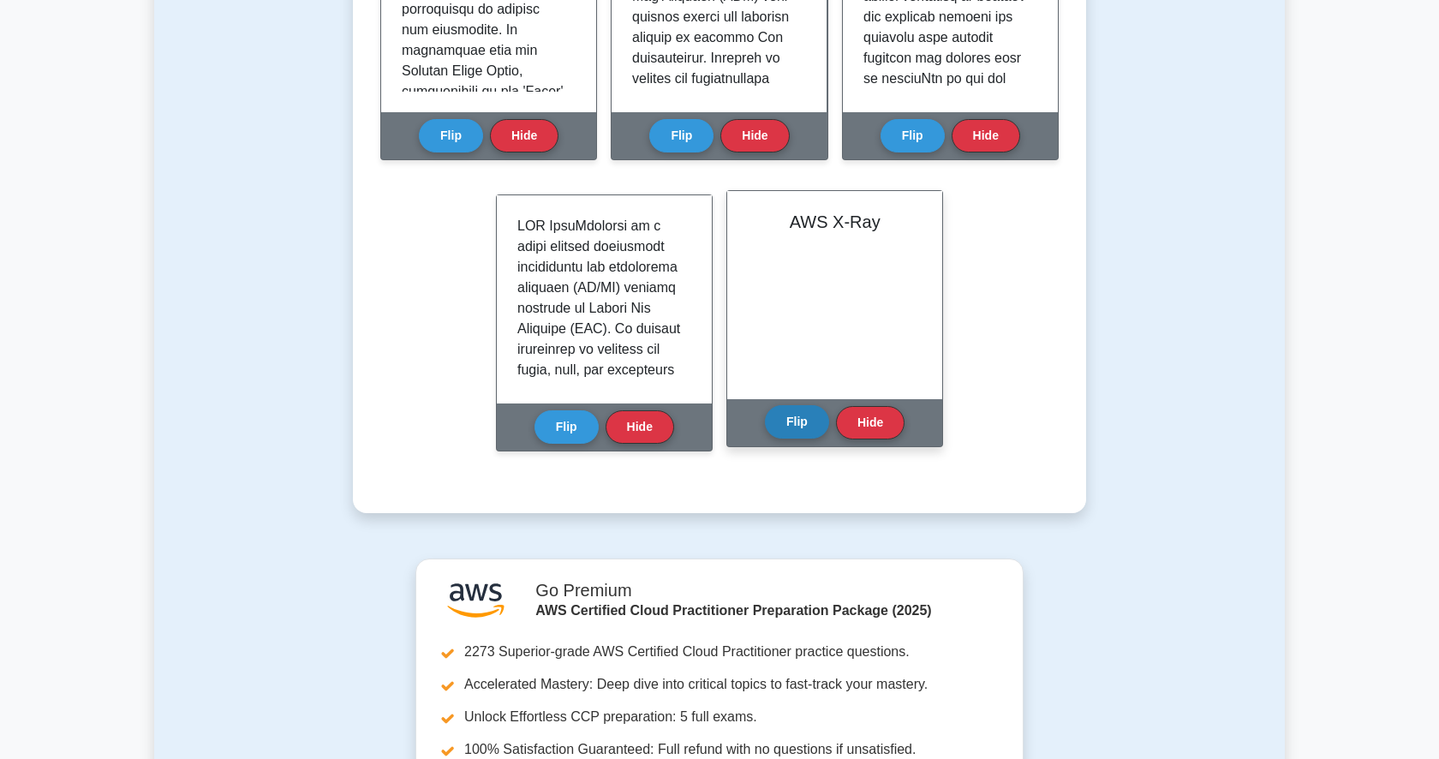
click at [809, 405] on button "Flip" at bounding box center [797, 421] width 64 height 33
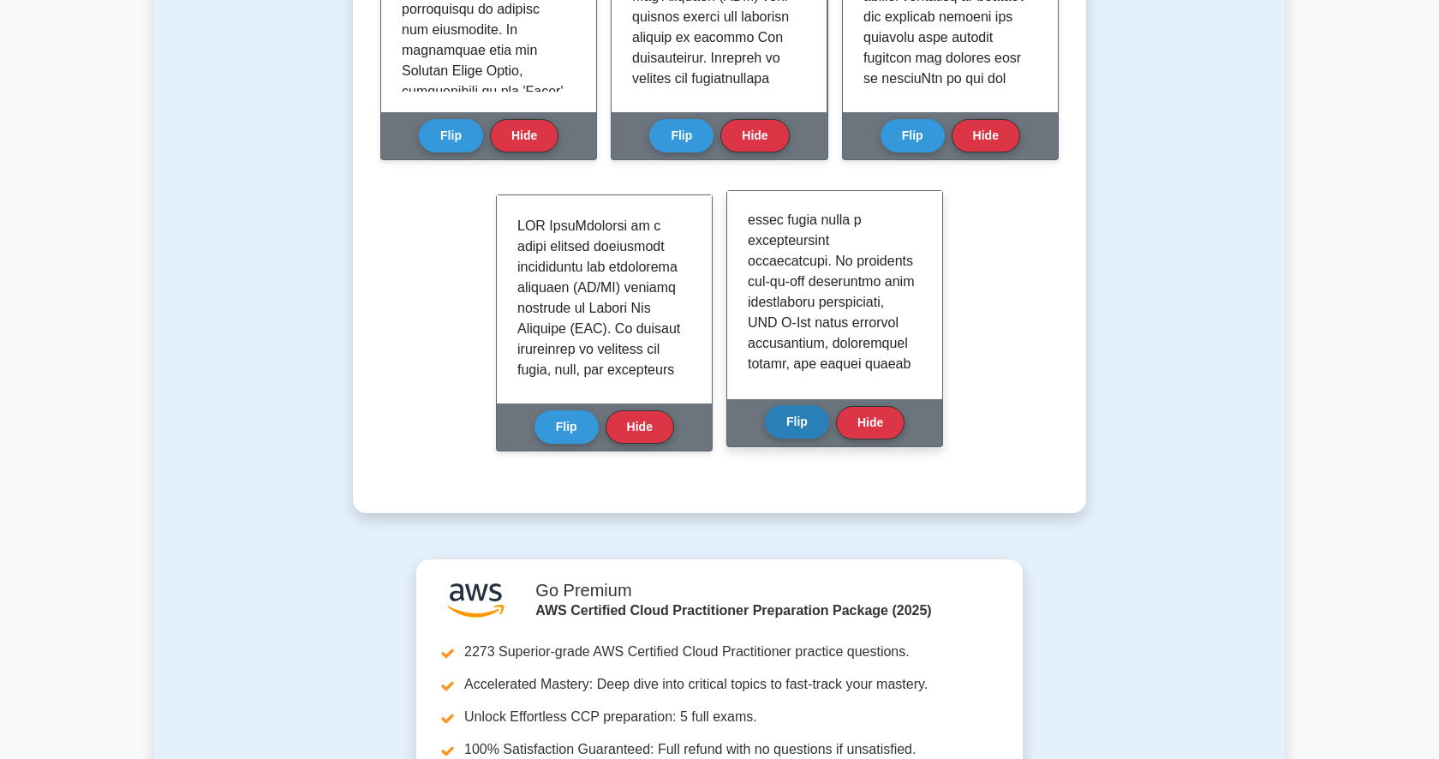
click at [809, 405] on button "Flip" at bounding box center [797, 421] width 64 height 33
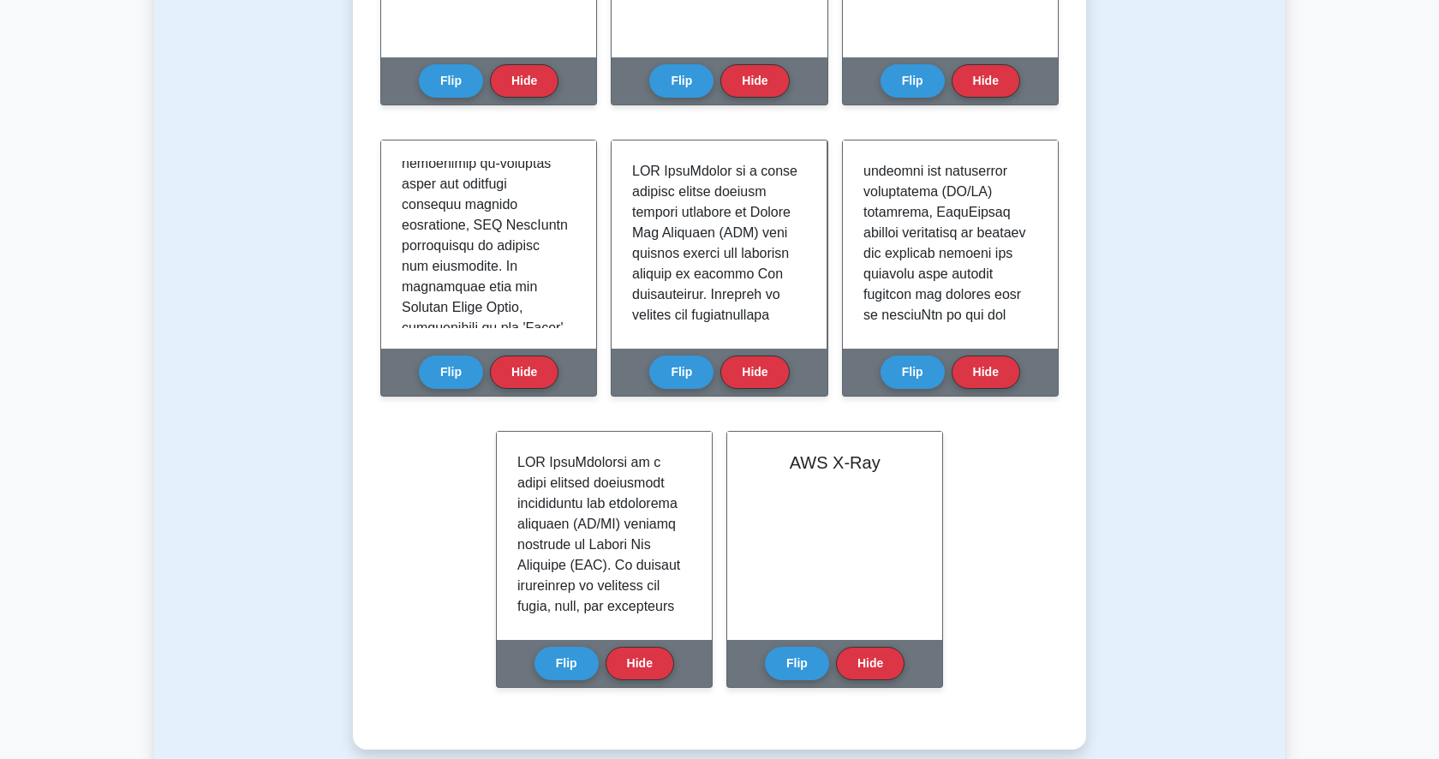
scroll to position [0, 0]
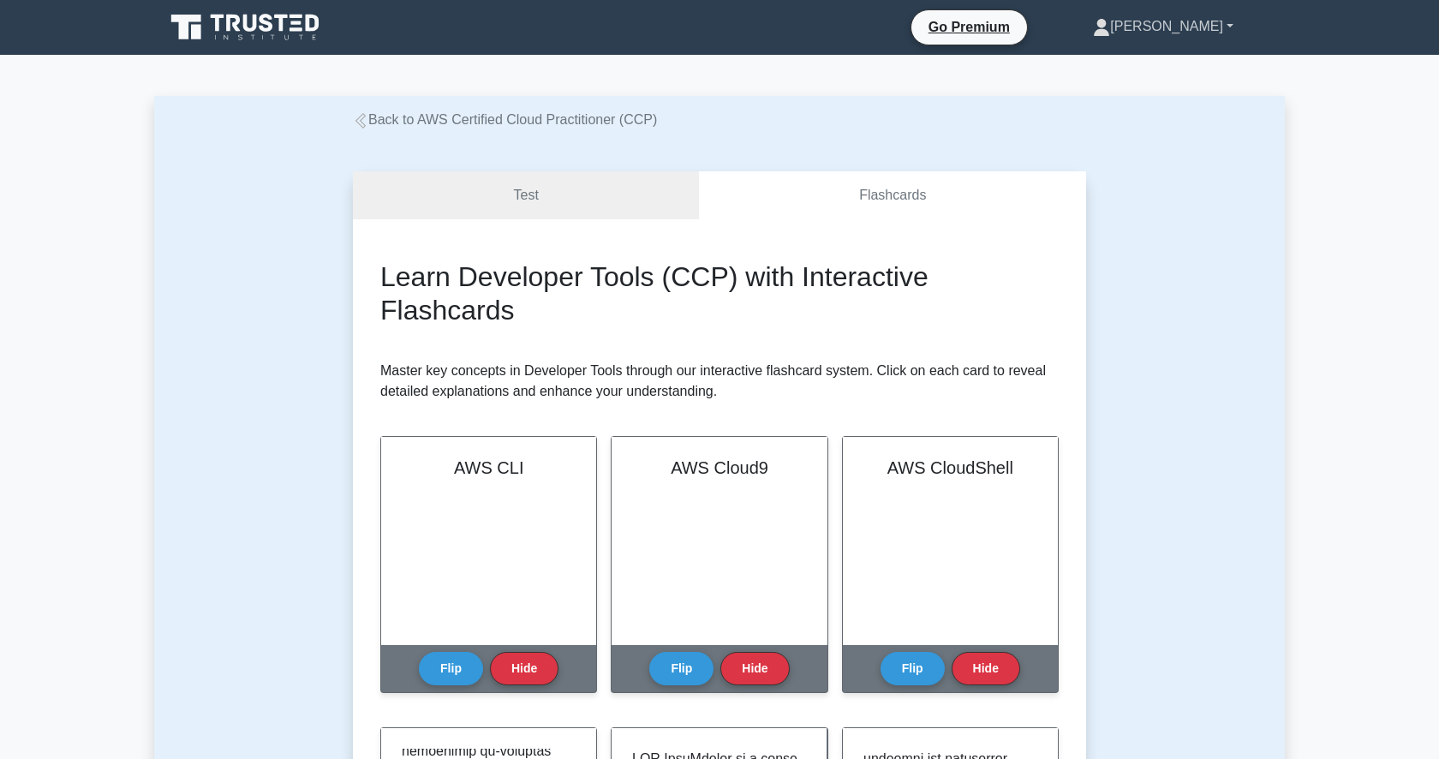
click at [1193, 13] on link "[PERSON_NAME]" at bounding box center [1163, 26] width 223 height 34
click at [1134, 75] on link "Profile" at bounding box center [1120, 66] width 135 height 27
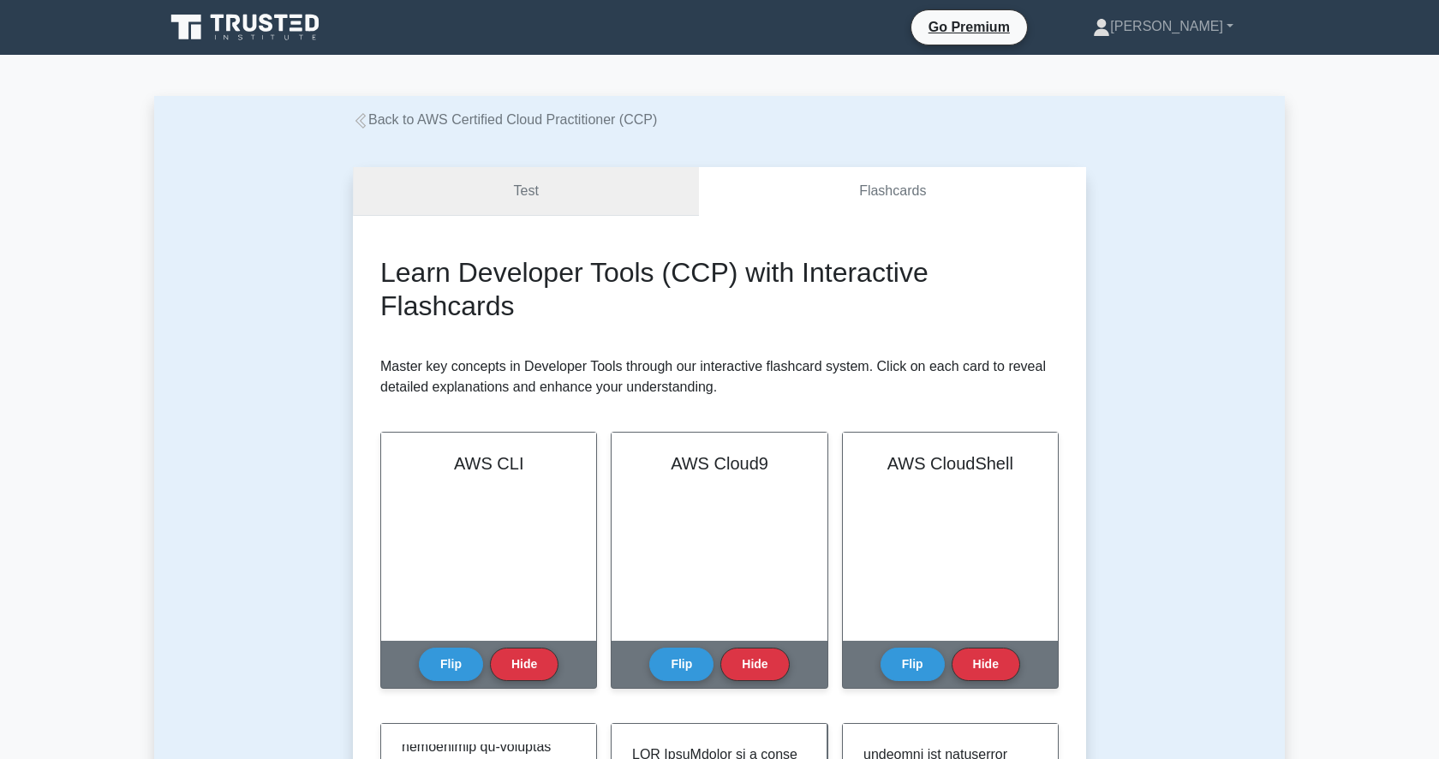
click at [517, 206] on link "Test" at bounding box center [526, 191] width 346 height 49
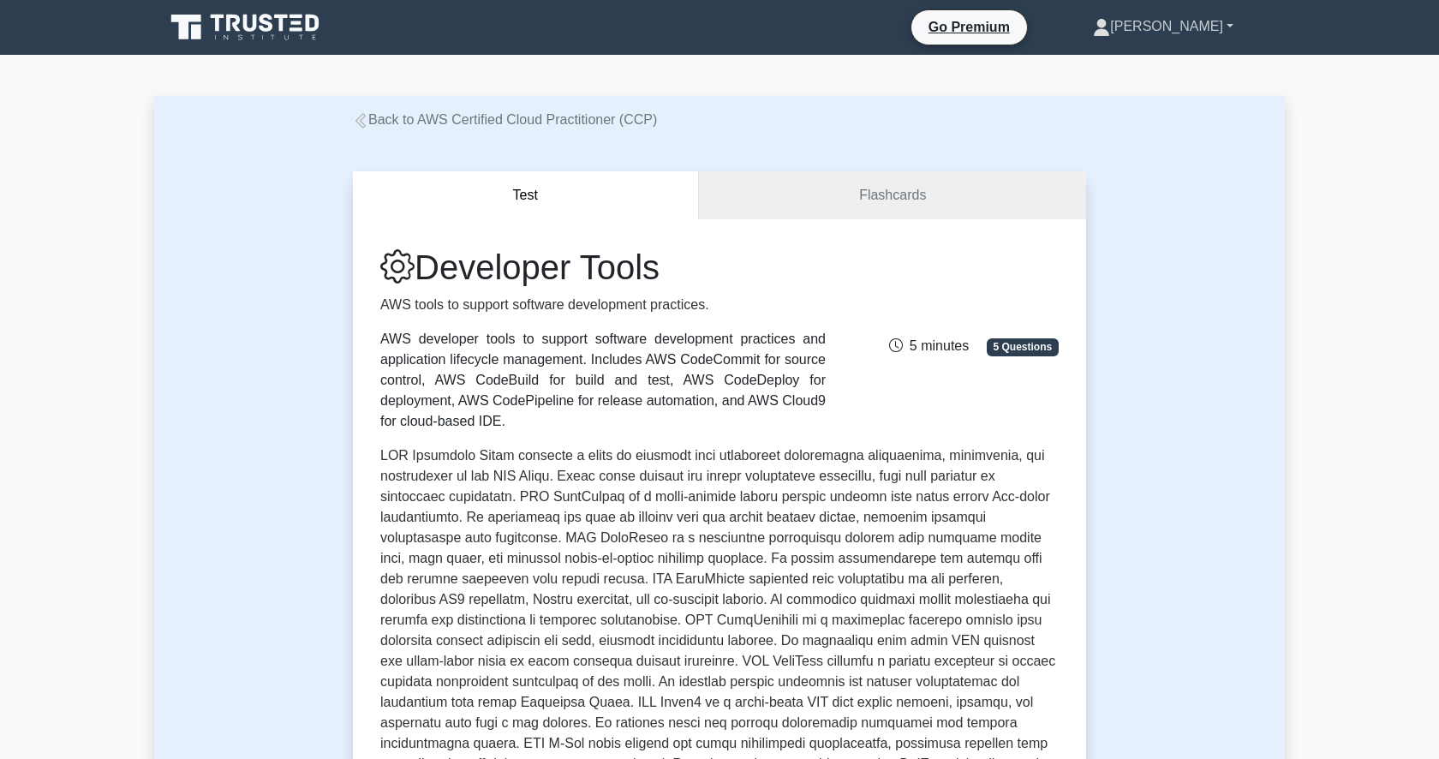
click at [1178, 27] on link "[PERSON_NAME]" at bounding box center [1163, 26] width 223 height 34
click at [1158, 59] on link "Profile" at bounding box center [1120, 66] width 135 height 27
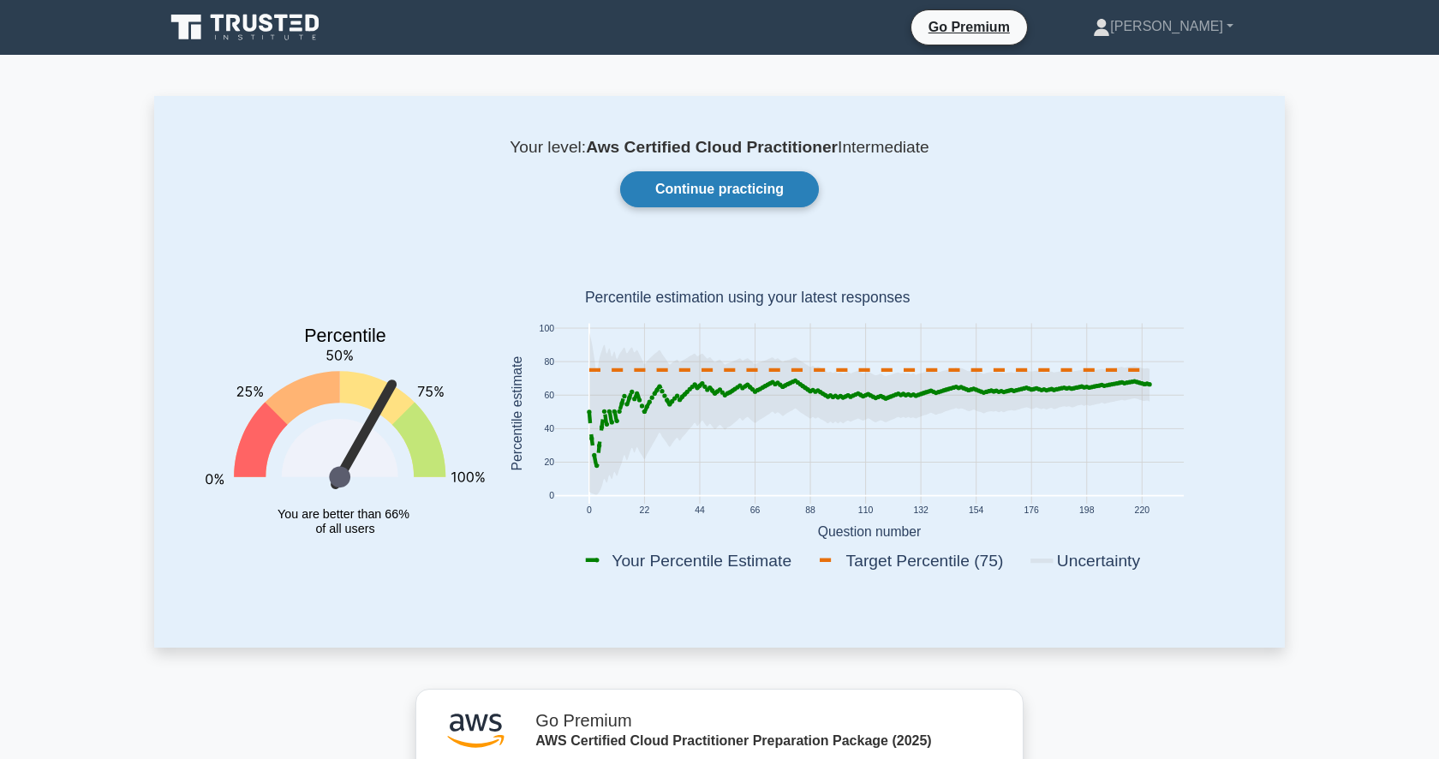
click at [741, 200] on link "Continue practicing" at bounding box center [719, 189] width 199 height 36
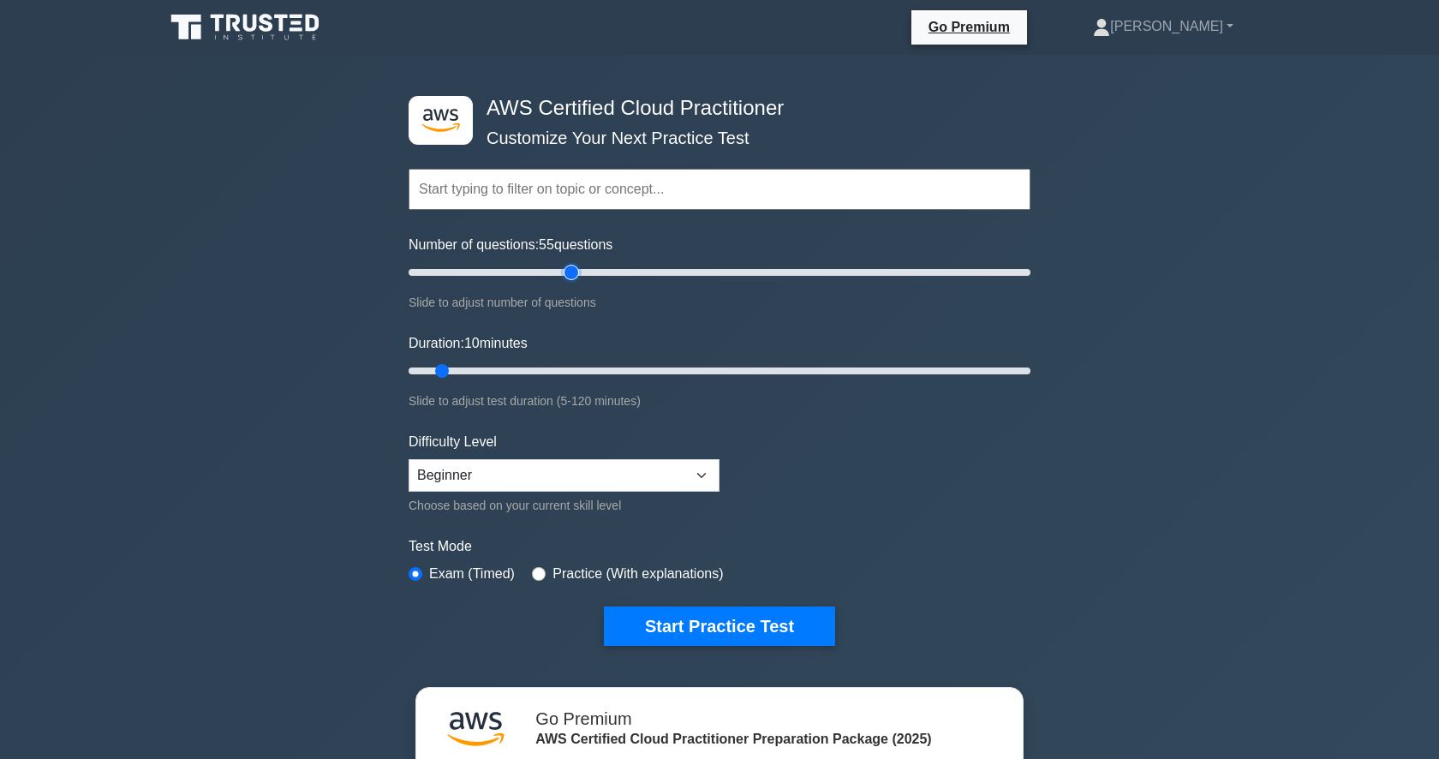
click at [564, 276] on input "Number of questions: 55 questions" at bounding box center [720, 272] width 622 height 21
click at [634, 270] on input "Number of questions: 55 questions" at bounding box center [720, 272] width 622 height 21
type input "65"
click at [609, 270] on input "Number of questions: 75 questions" at bounding box center [720, 272] width 622 height 21
click at [673, 374] on input "Duration: 55 minutes" at bounding box center [720, 371] width 622 height 21
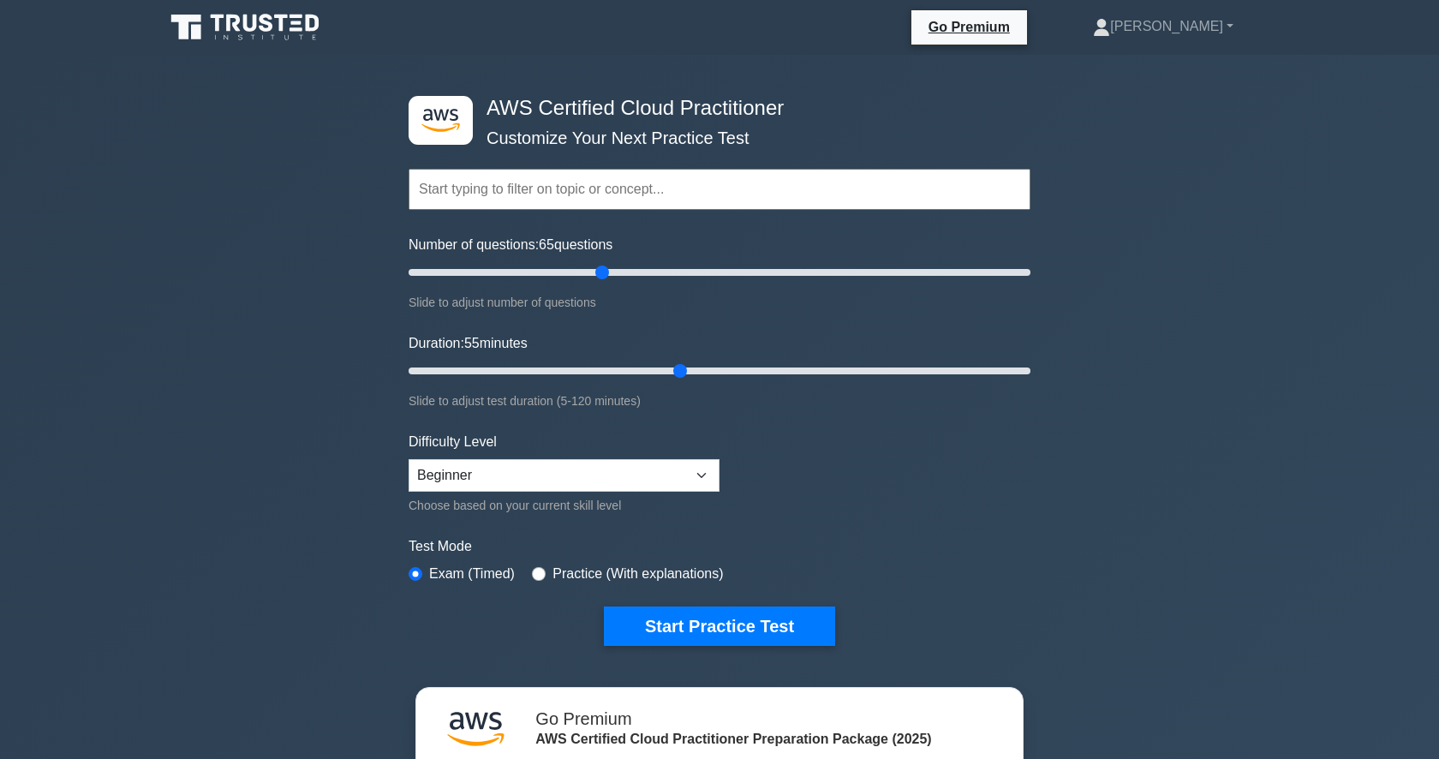
click at [807, 358] on div "Duration: 55 minutes Slide to adjust test duration (5-120 minutes)" at bounding box center [720, 372] width 622 height 78
click at [814, 371] on input "Duration: 80 minutes" at bounding box center [720, 371] width 622 height 21
type input "90"
click at [856, 372] on input "Duration: 80 minutes" at bounding box center [720, 371] width 622 height 21
click at [601, 471] on select "Beginner Intermediate Expert" at bounding box center [564, 475] width 311 height 33
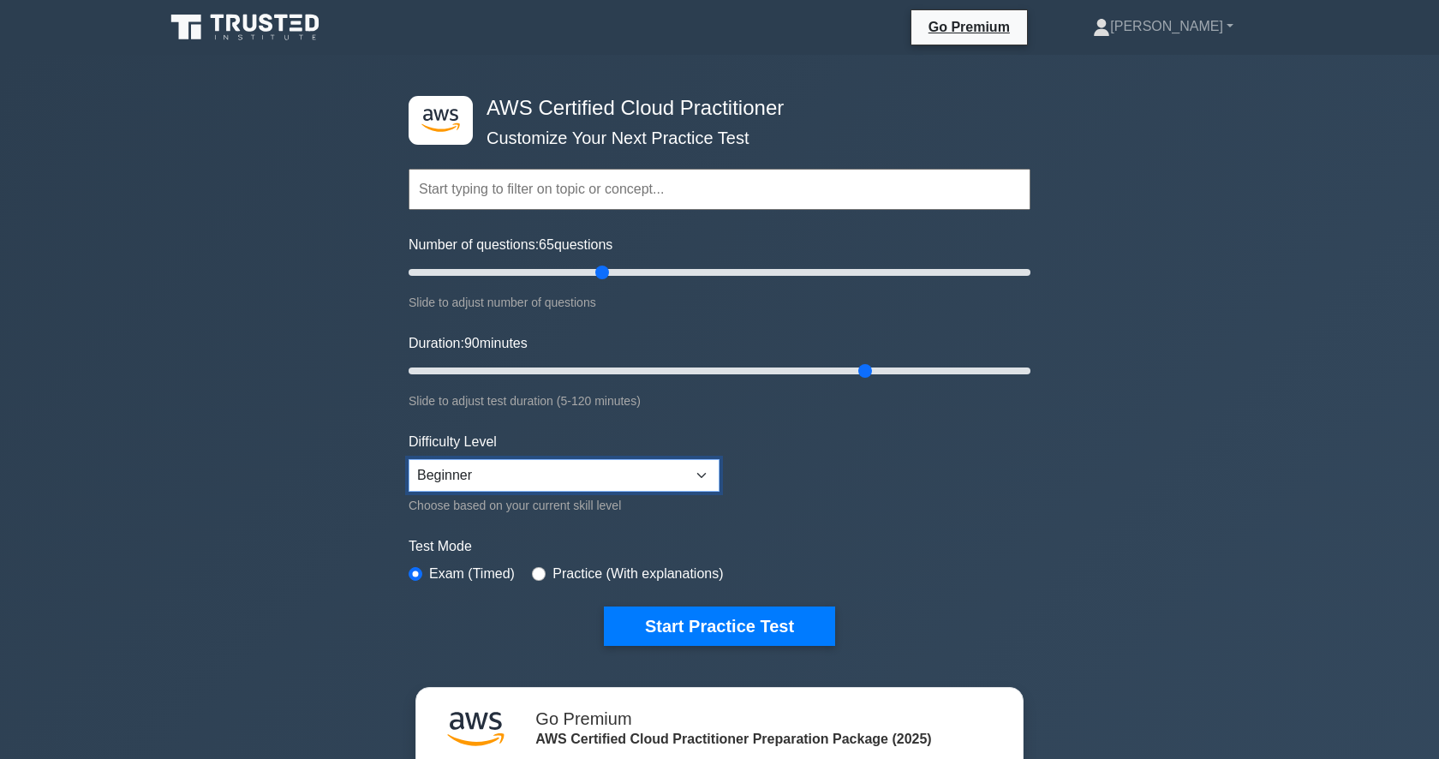
click at [409, 459] on select "Beginner Intermediate Expert" at bounding box center [564, 475] width 311 height 33
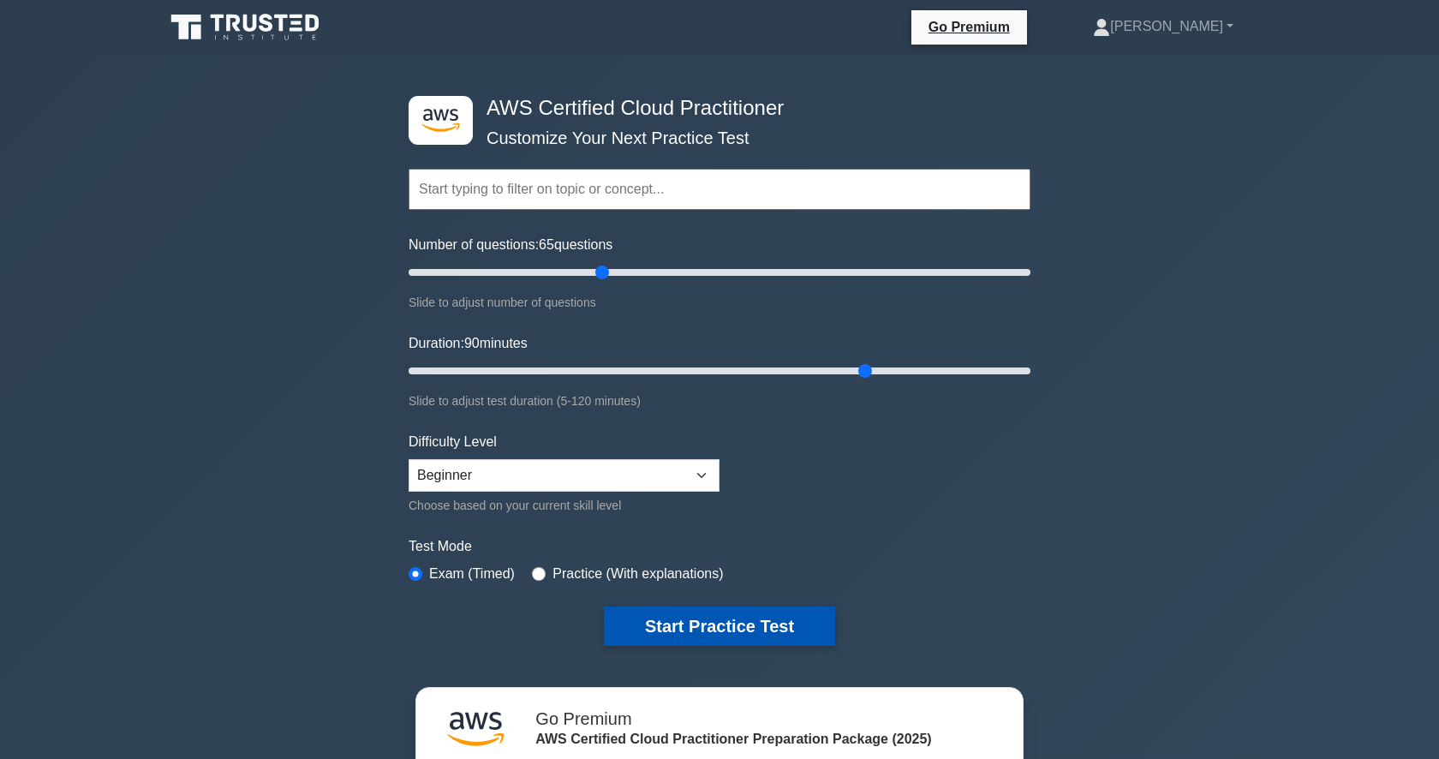
click at [728, 630] on button "Start Practice Test" at bounding box center [719, 626] width 231 height 39
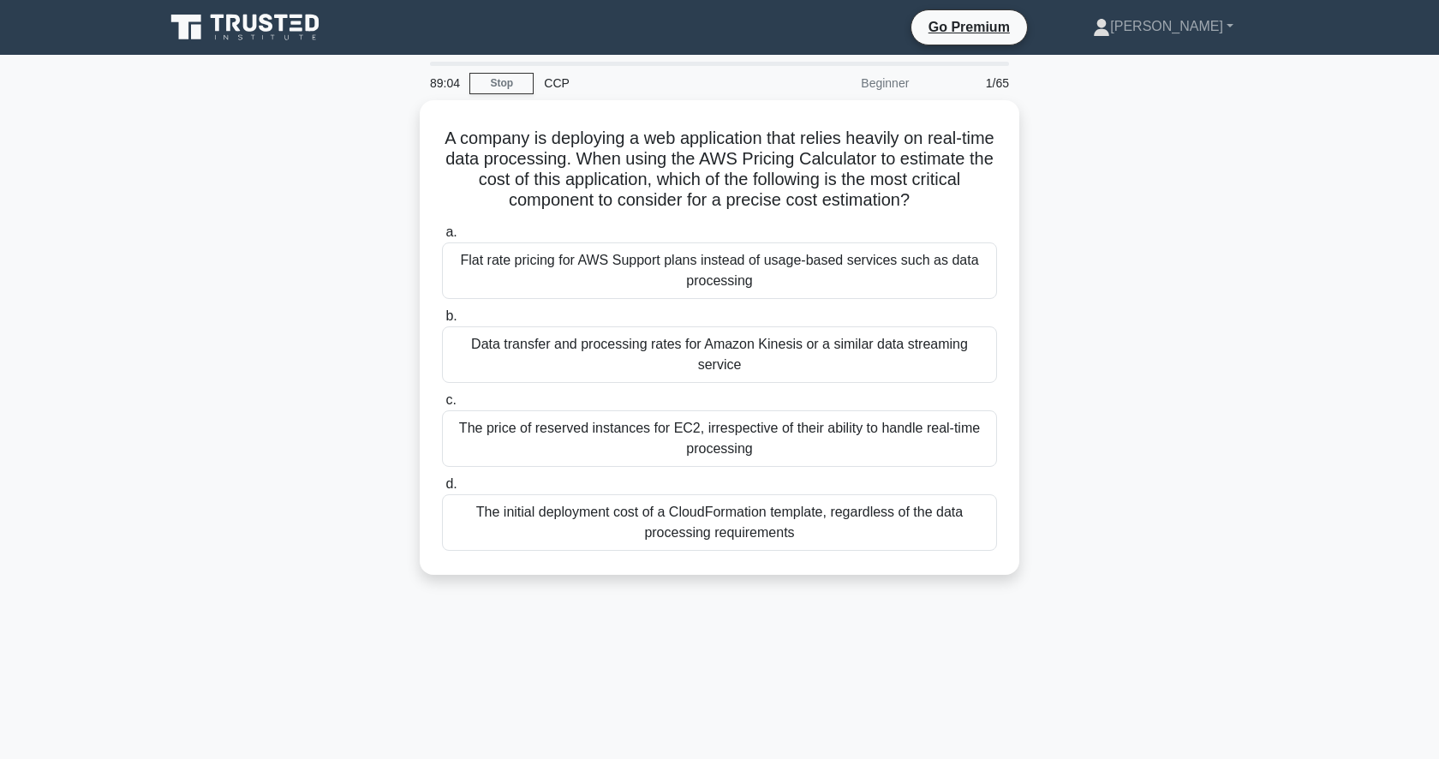
click at [448, 84] on div "89:04" at bounding box center [445, 83] width 50 height 34
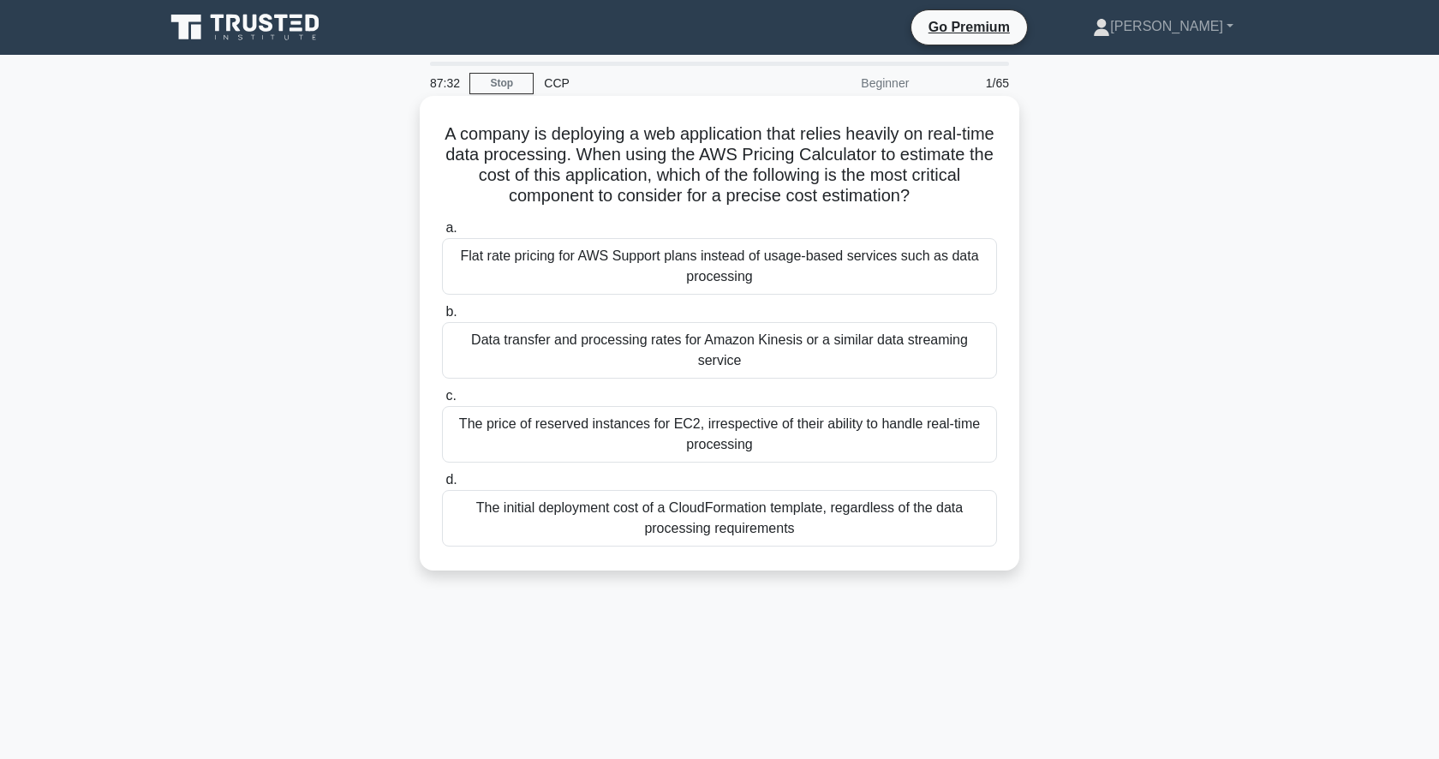
click at [711, 339] on div "Data transfer and processing rates for Amazon Kinesis or a similar data streami…" at bounding box center [719, 350] width 555 height 57
click at [442, 318] on input "b. Data transfer and processing rates for Amazon Kinesis or a similar data stre…" at bounding box center [442, 312] width 0 height 11
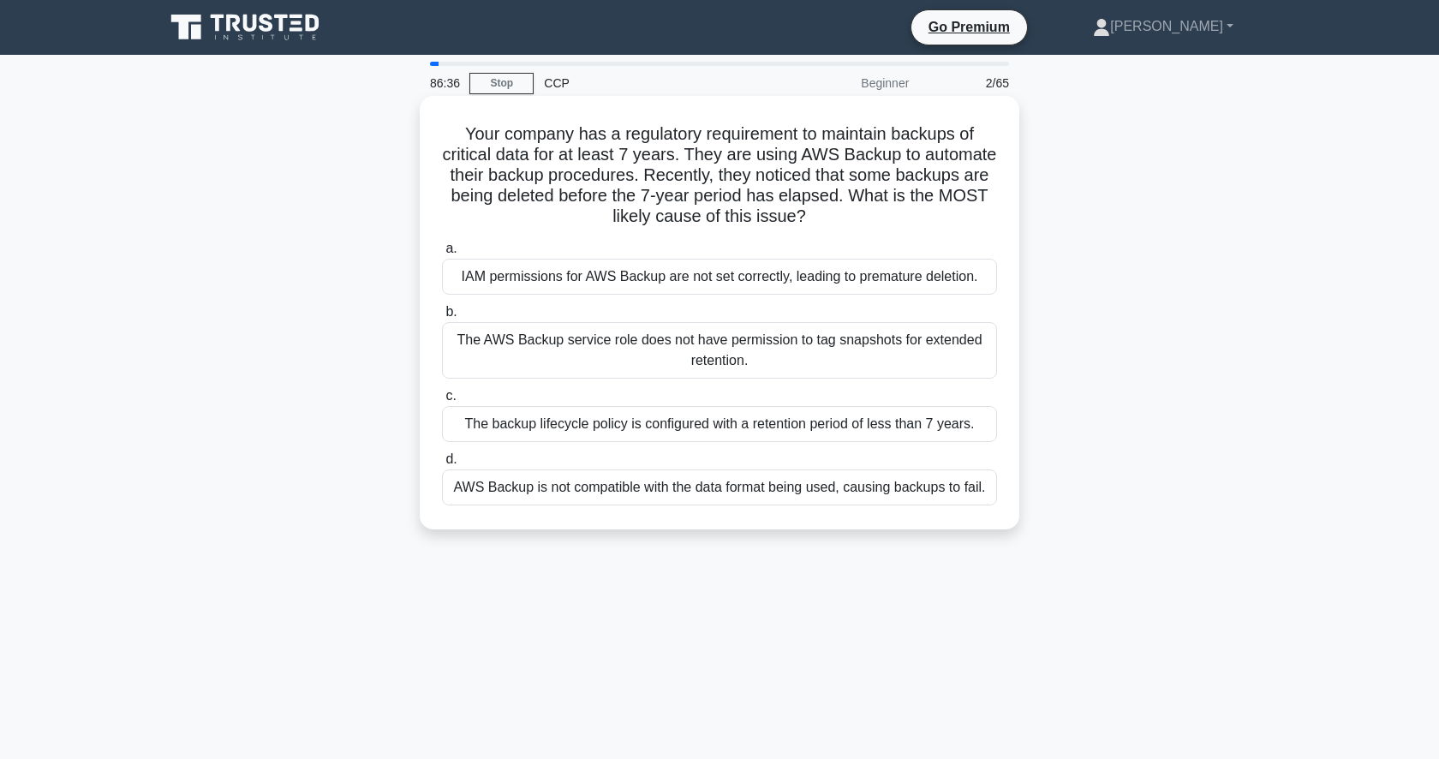
click at [695, 425] on div "The backup lifecycle policy is configured with a retention period of less than …" at bounding box center [719, 424] width 555 height 36
click at [442, 402] on input "c. The backup lifecycle policy is configured with a retention period of less th…" at bounding box center [442, 396] width 0 height 11
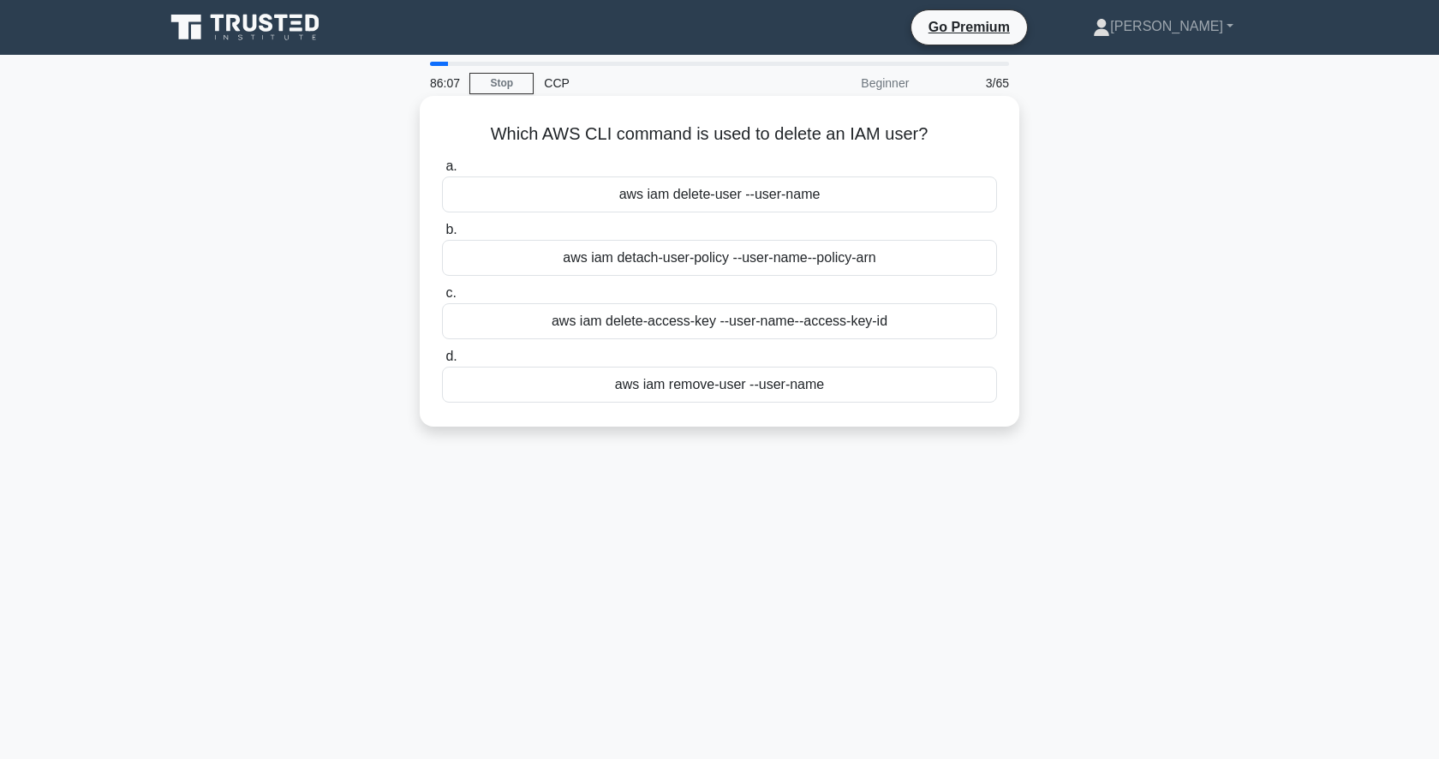
click at [808, 203] on div "aws iam delete-user --user-name" at bounding box center [719, 194] width 555 height 36
click at [442, 172] on input "a. aws iam delete-user --user-name" at bounding box center [442, 166] width 0 height 11
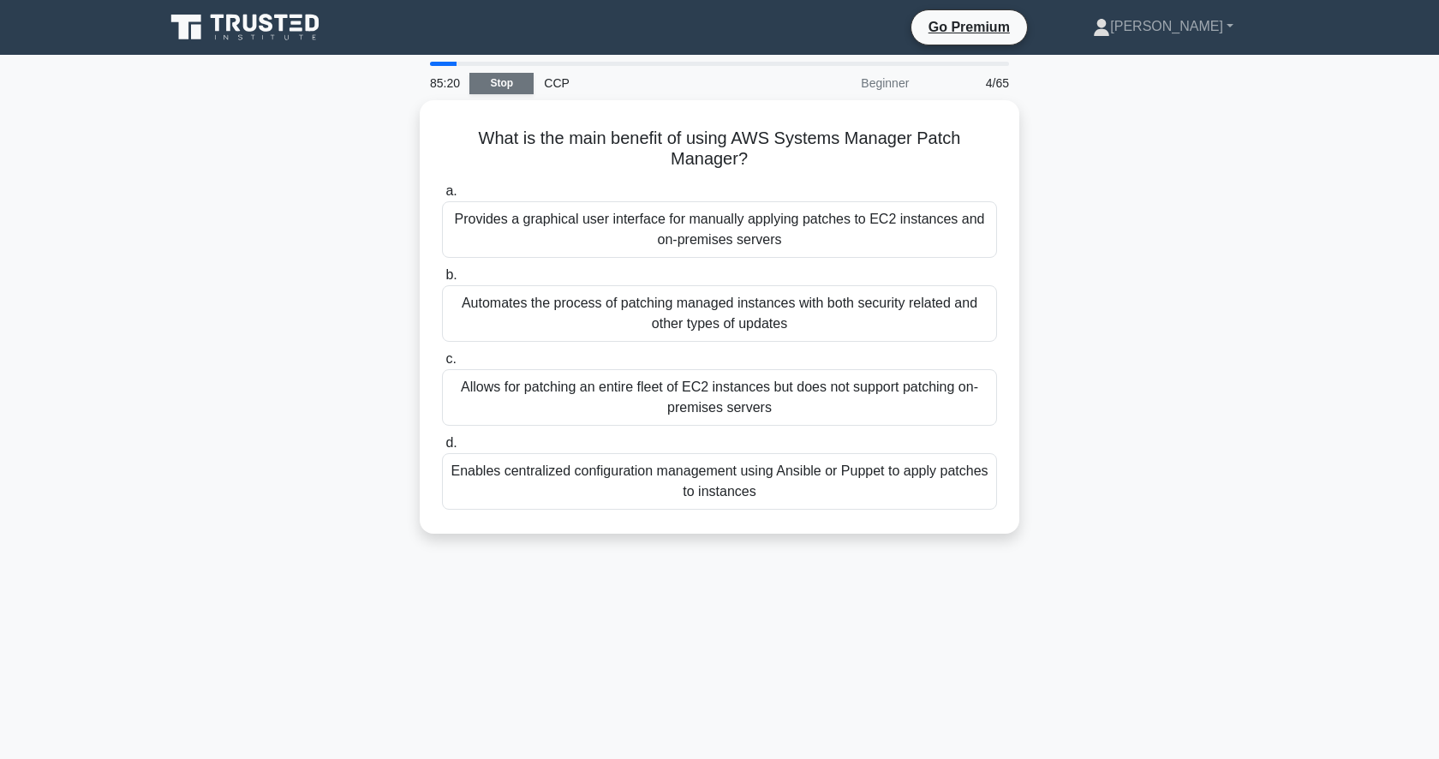
click at [509, 82] on link "Stop" at bounding box center [501, 83] width 64 height 21
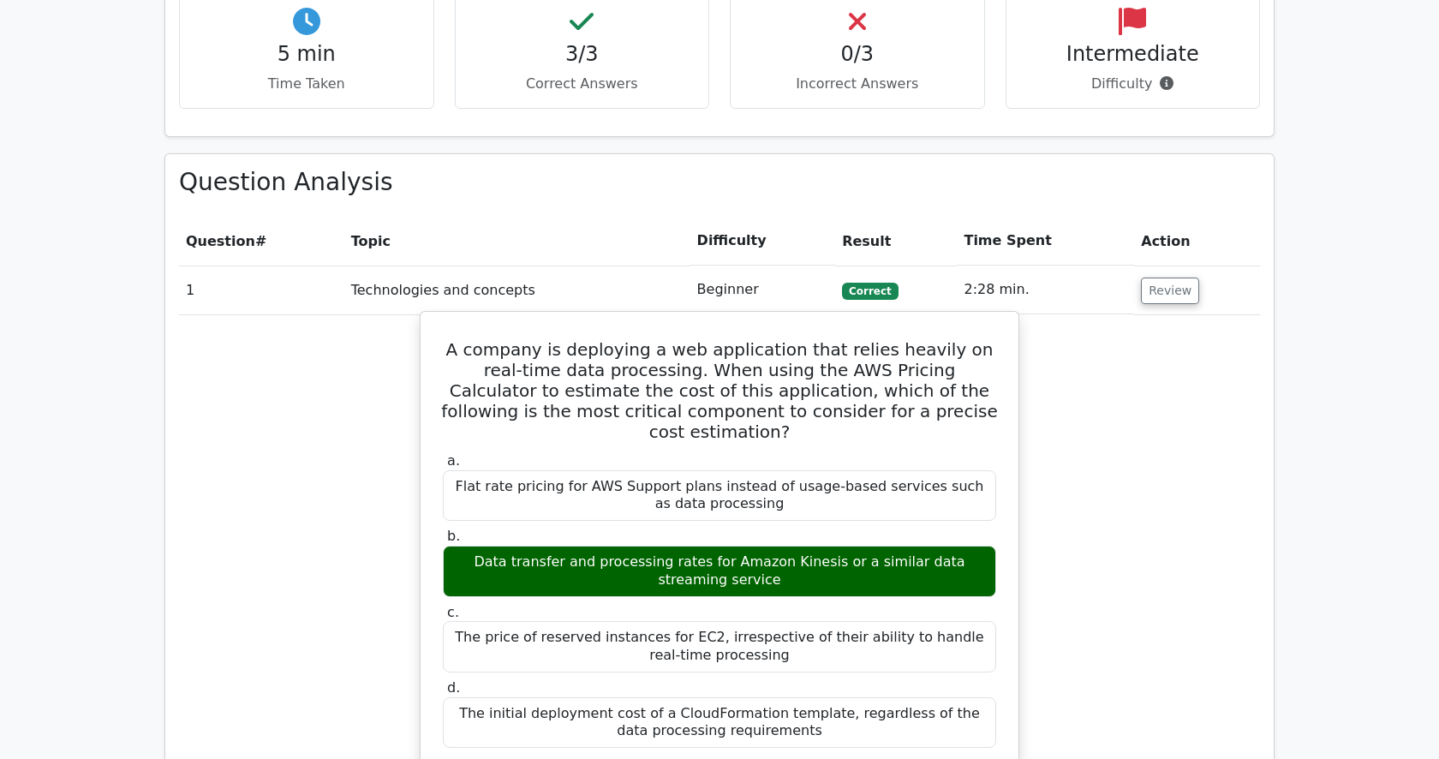
scroll to position [979, 0]
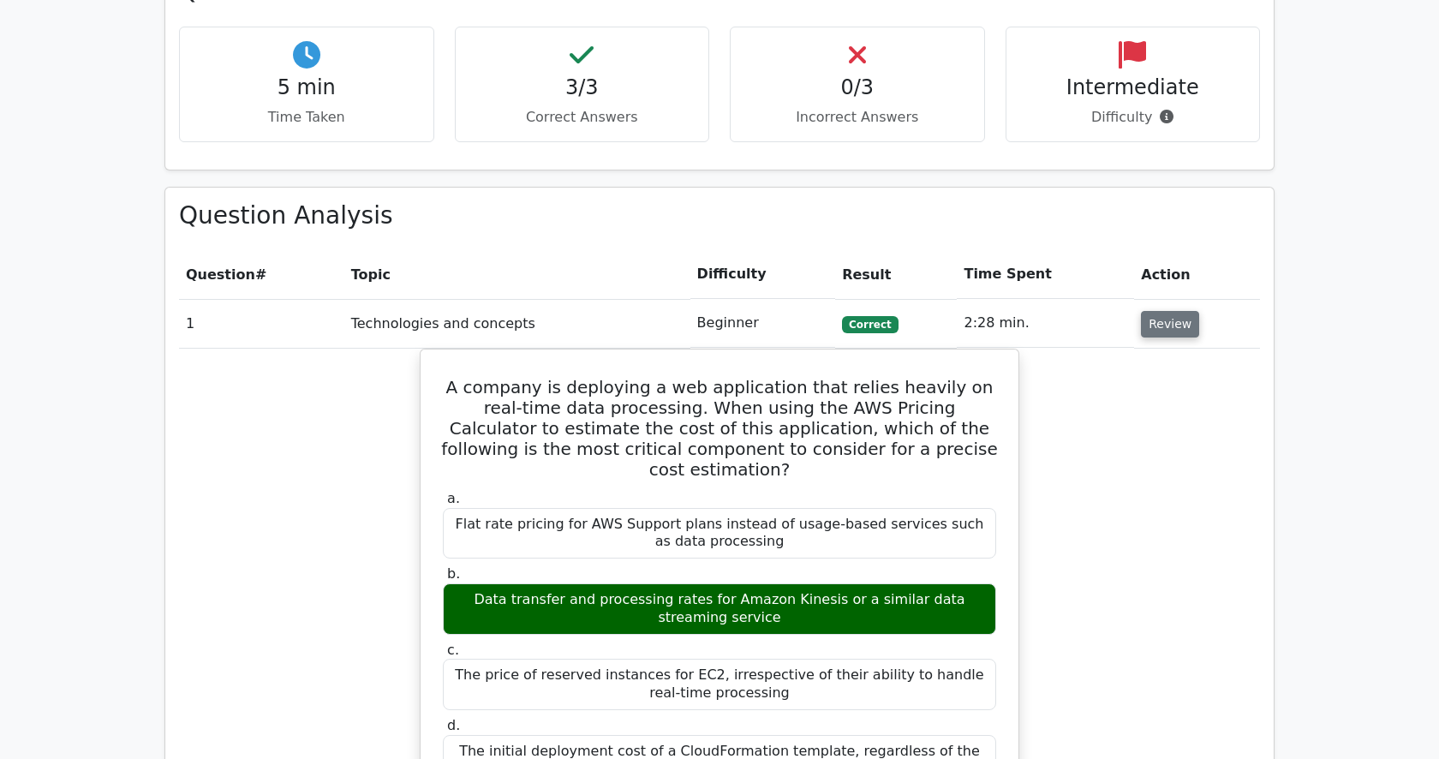
click at [1152, 311] on button "Review" at bounding box center [1170, 324] width 58 height 27
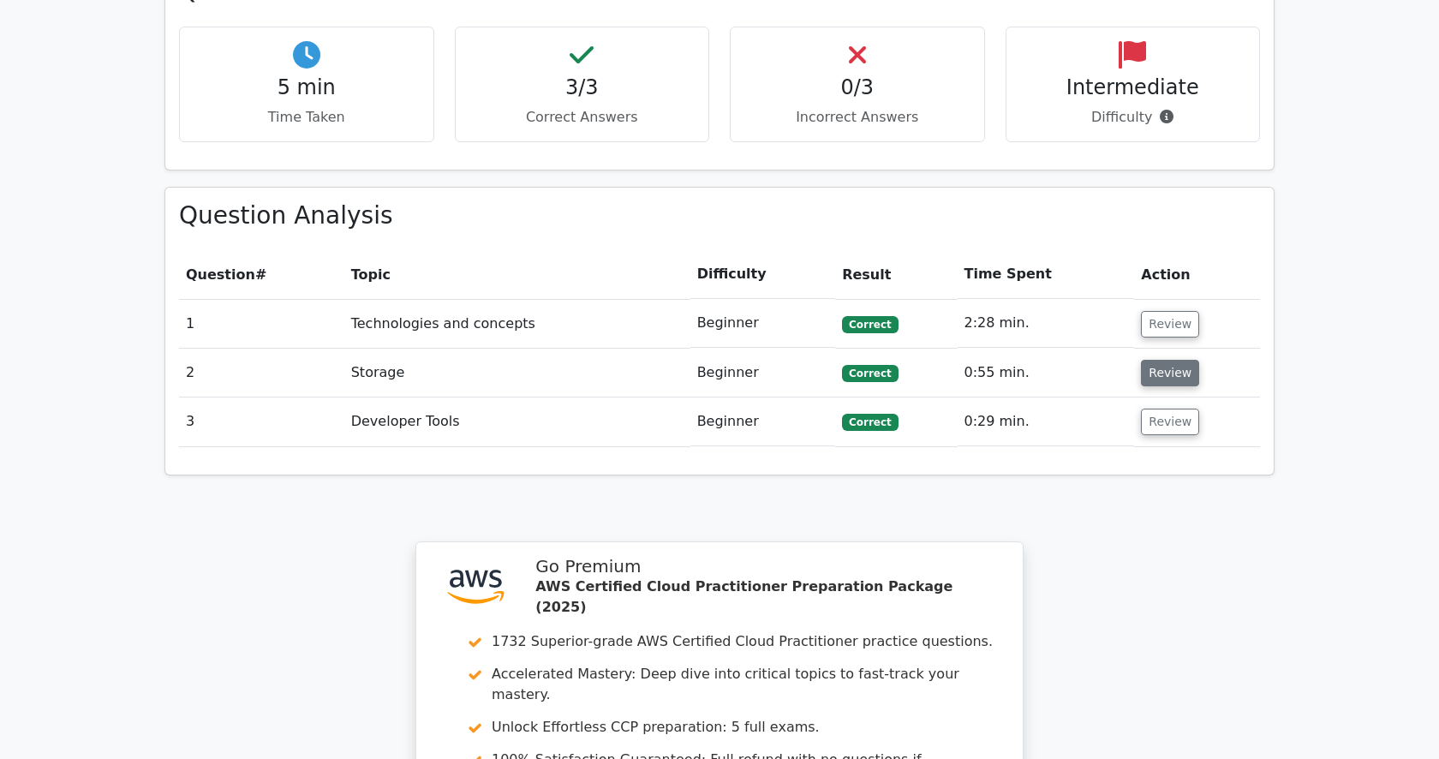
click at [1180, 360] on button "Review" at bounding box center [1170, 373] width 58 height 27
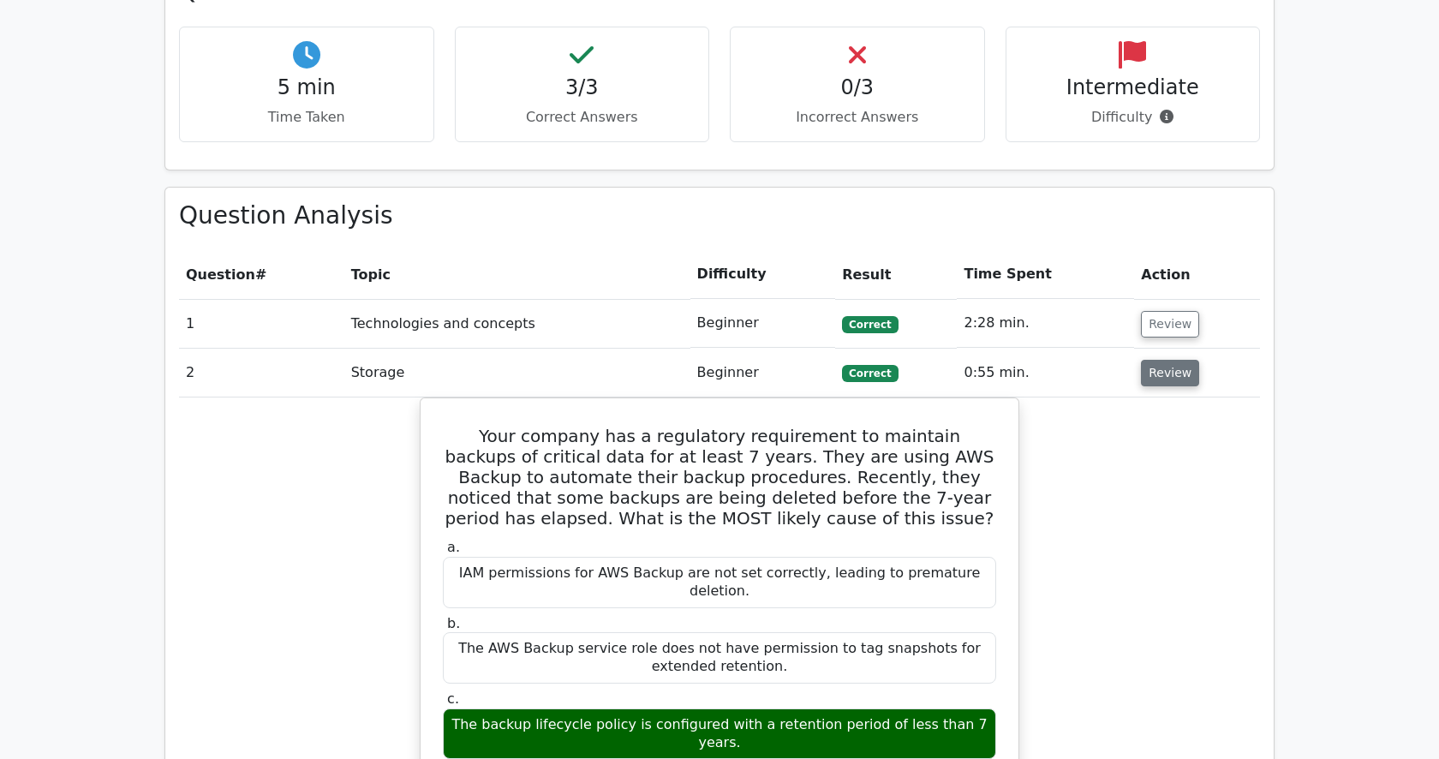
click at [1162, 360] on button "Review" at bounding box center [1170, 373] width 58 height 27
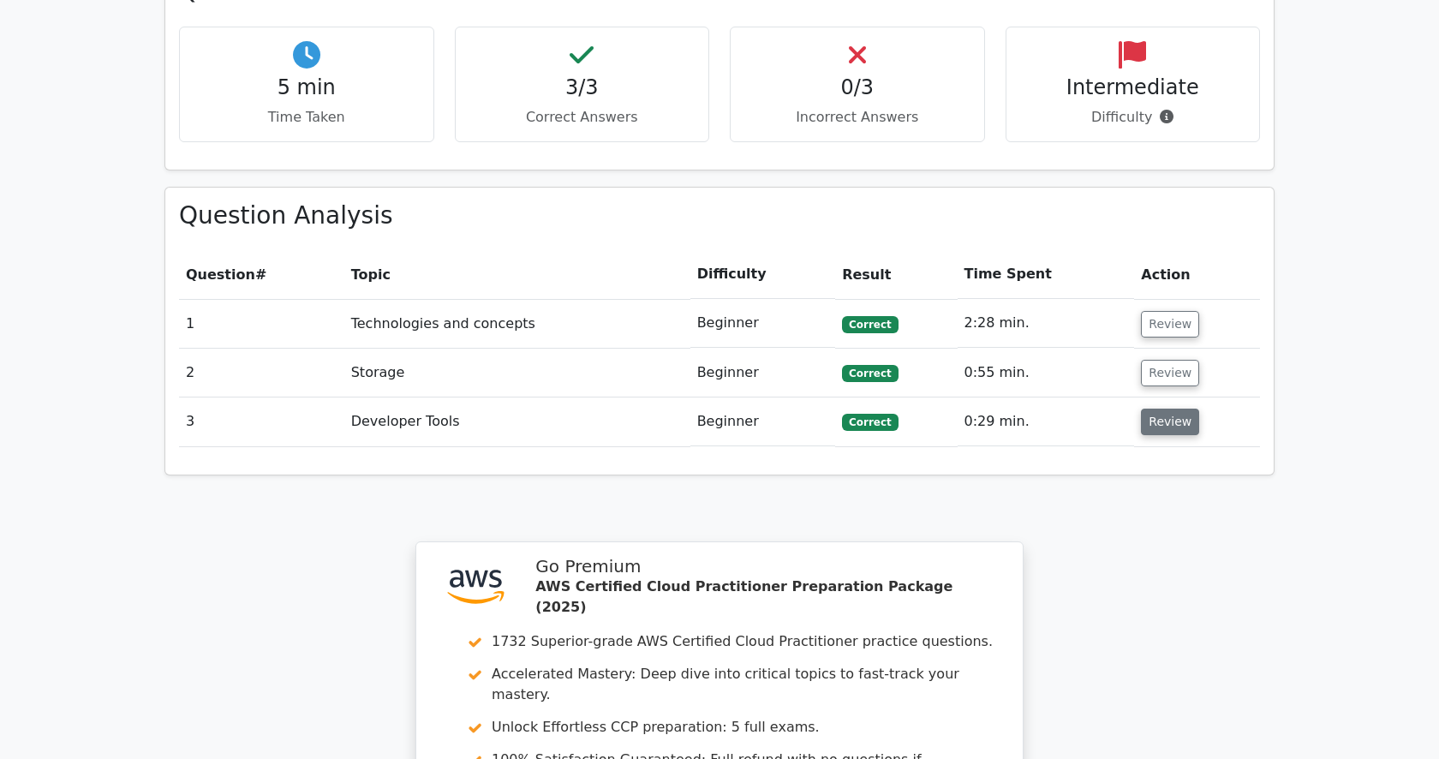
click at [1166, 409] on button "Review" at bounding box center [1170, 422] width 58 height 27
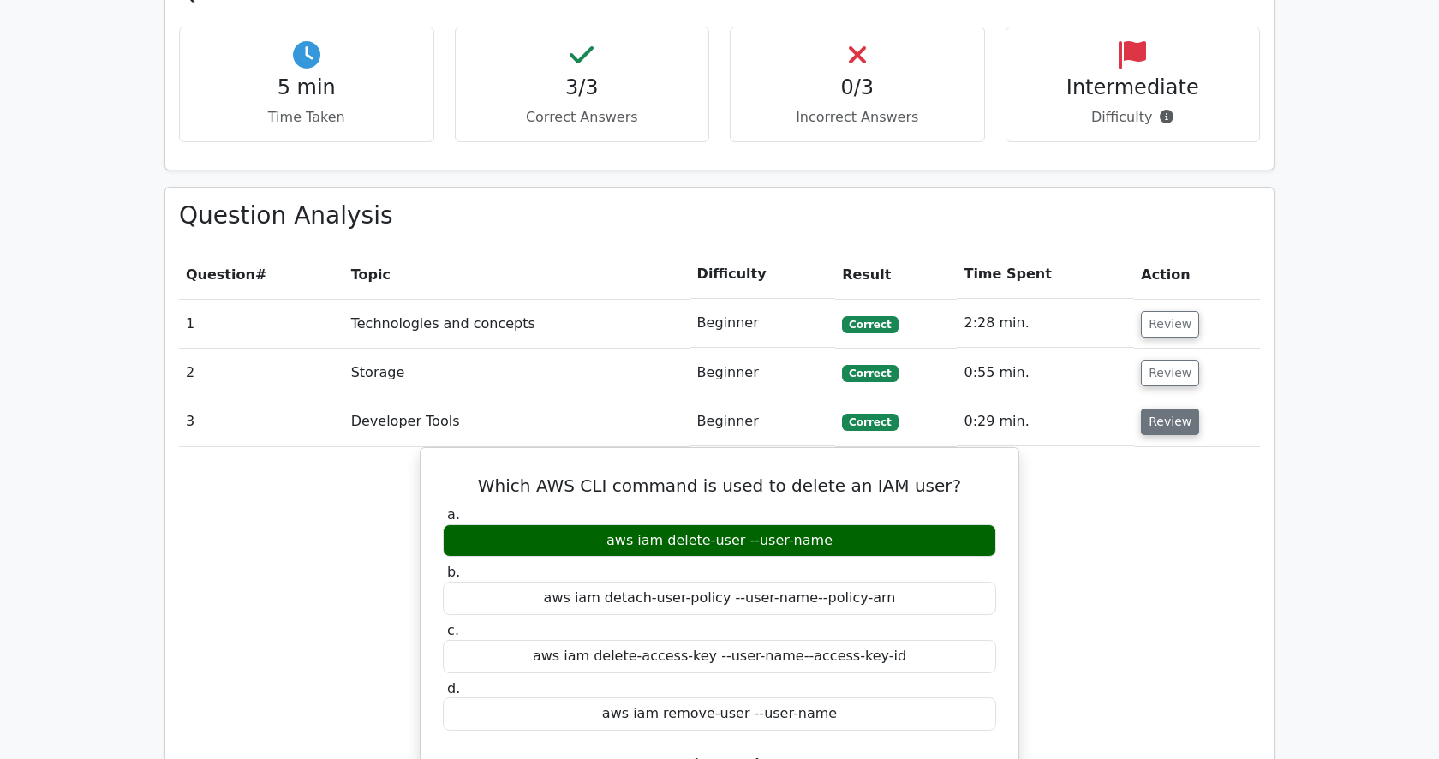
click at [1166, 409] on button "Review" at bounding box center [1170, 422] width 58 height 27
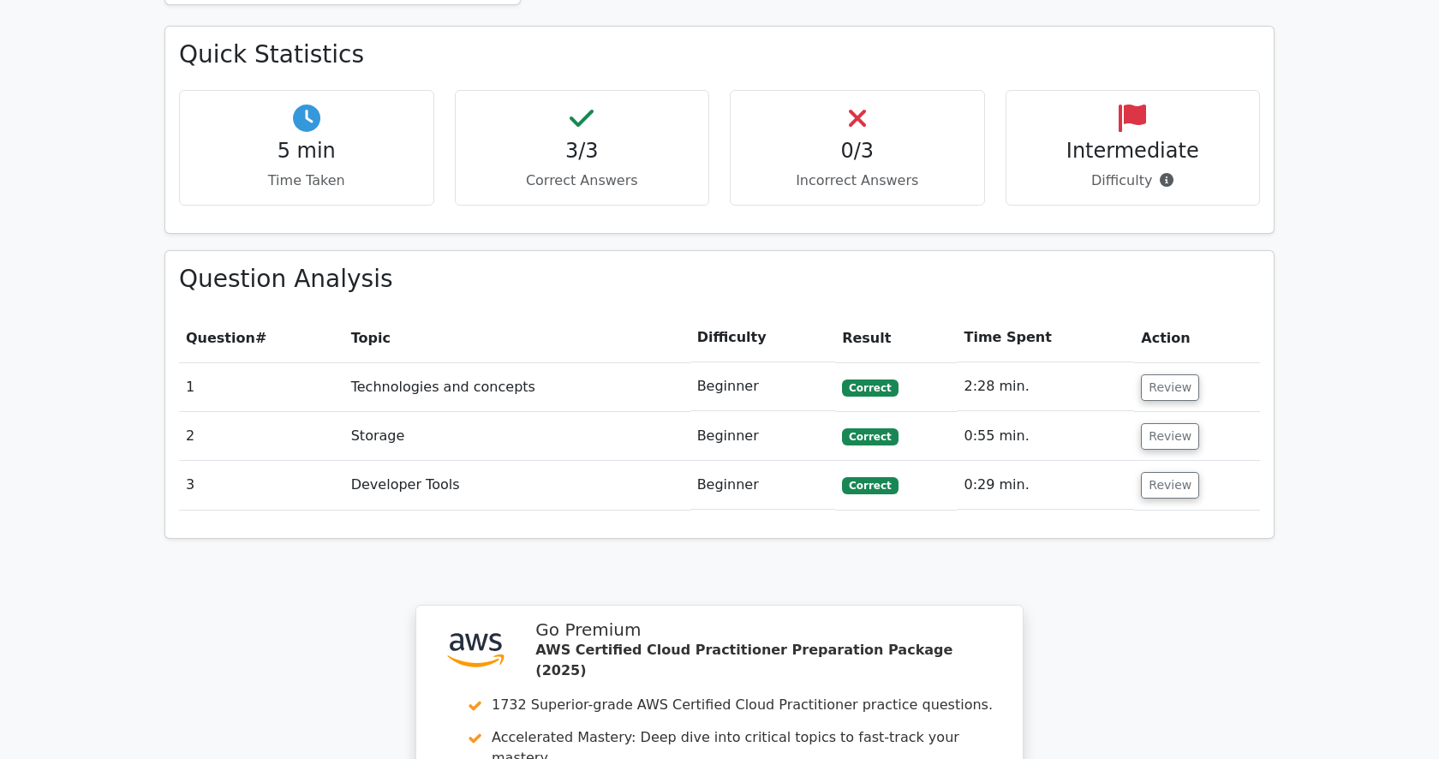
scroll to position [914, 0]
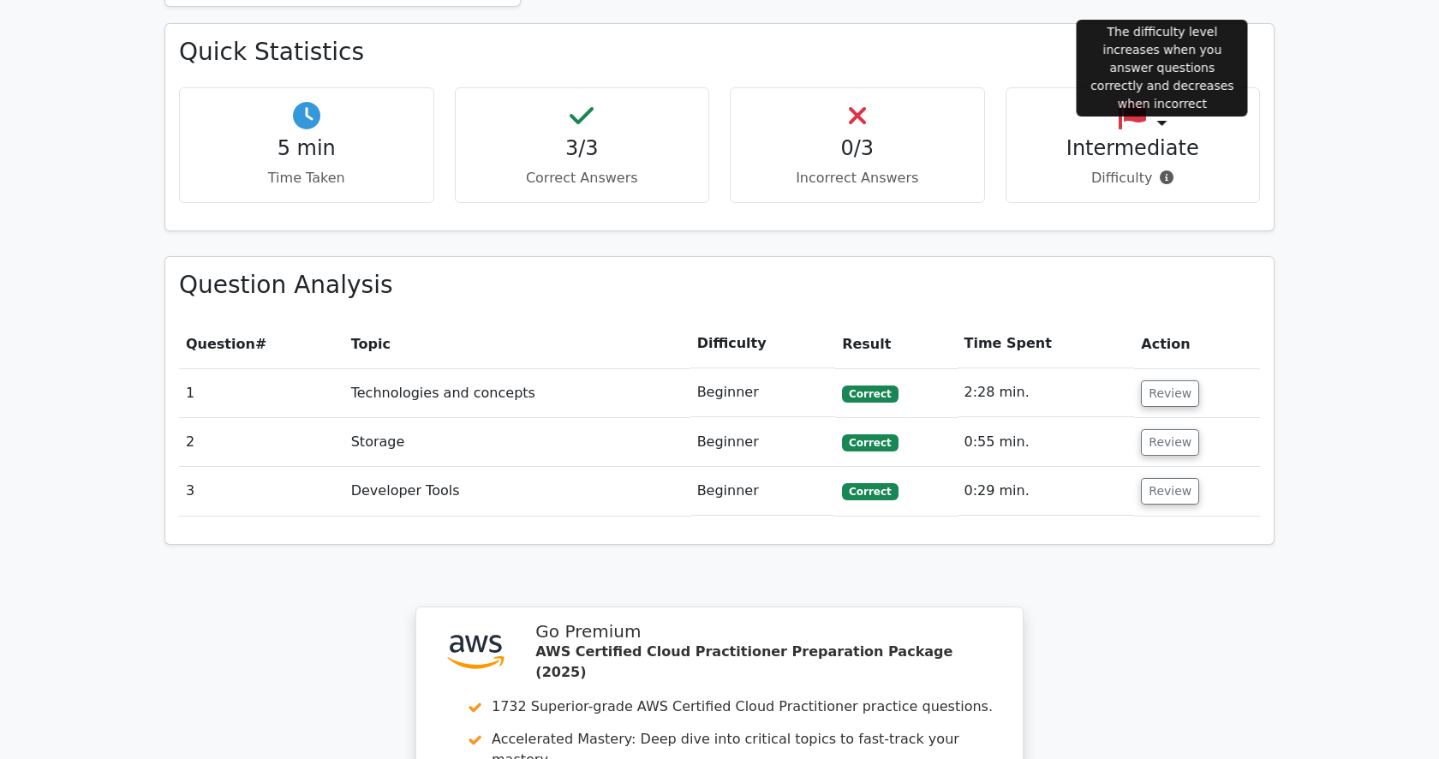
click at [1169, 170] on icon at bounding box center [1167, 177] width 14 height 14
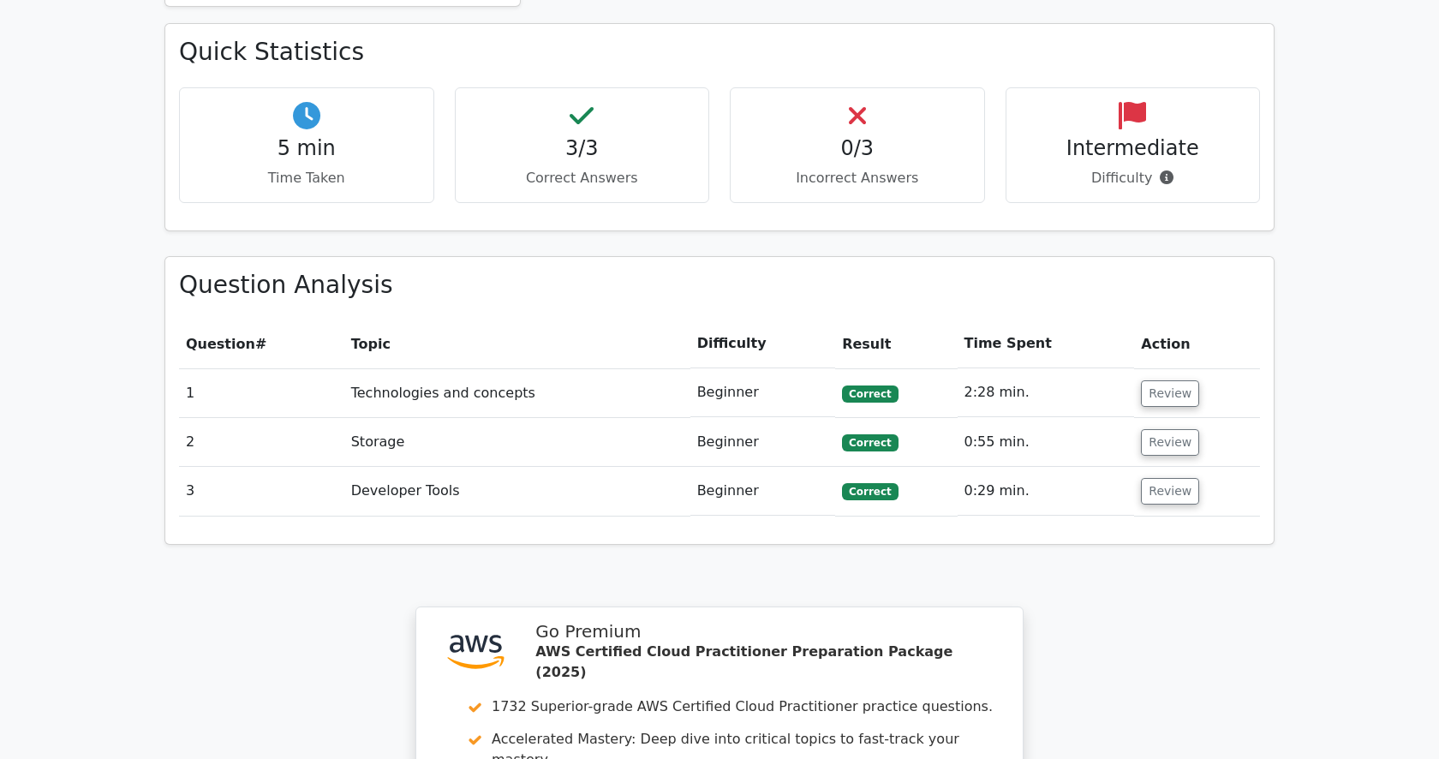
click at [1205, 152] on div "Intermediate Difficulty" at bounding box center [1133, 145] width 255 height 116
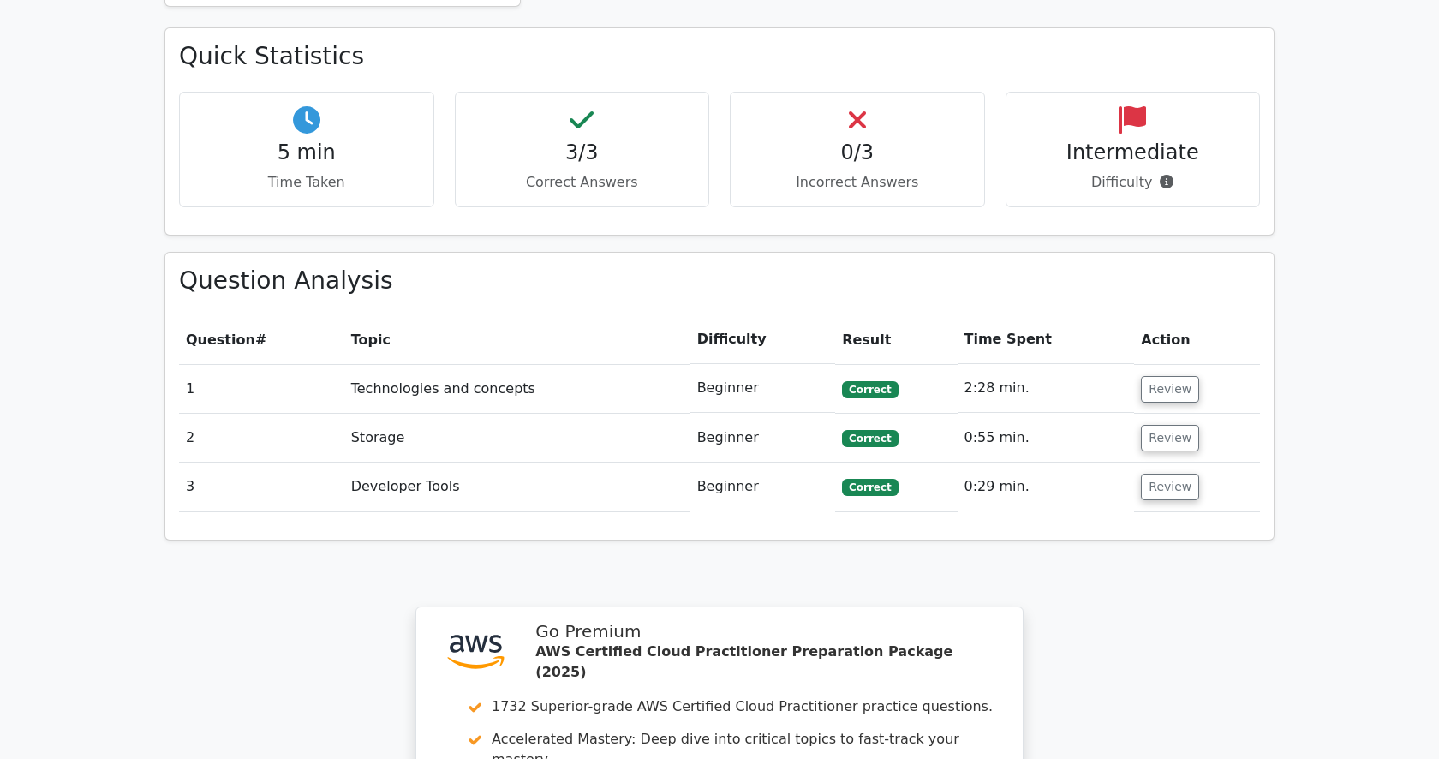
scroll to position [1385, 0]
